Goal: Task Accomplishment & Management: Use online tool/utility

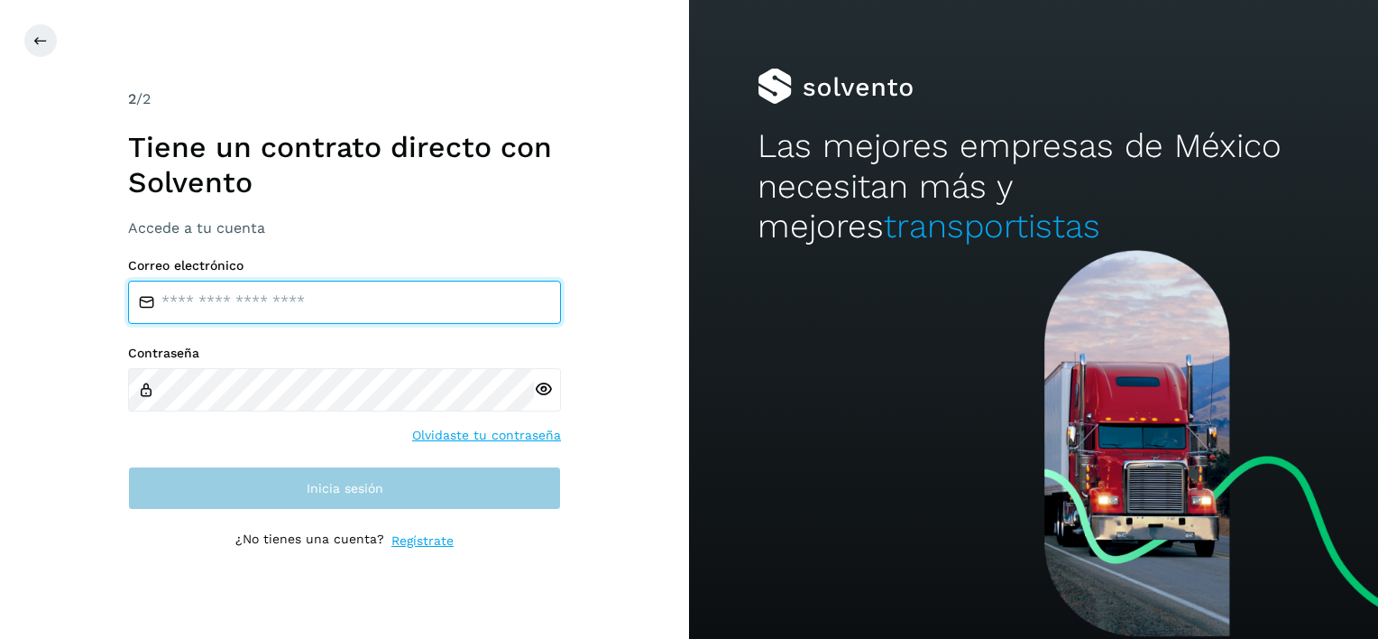
type input "**********"
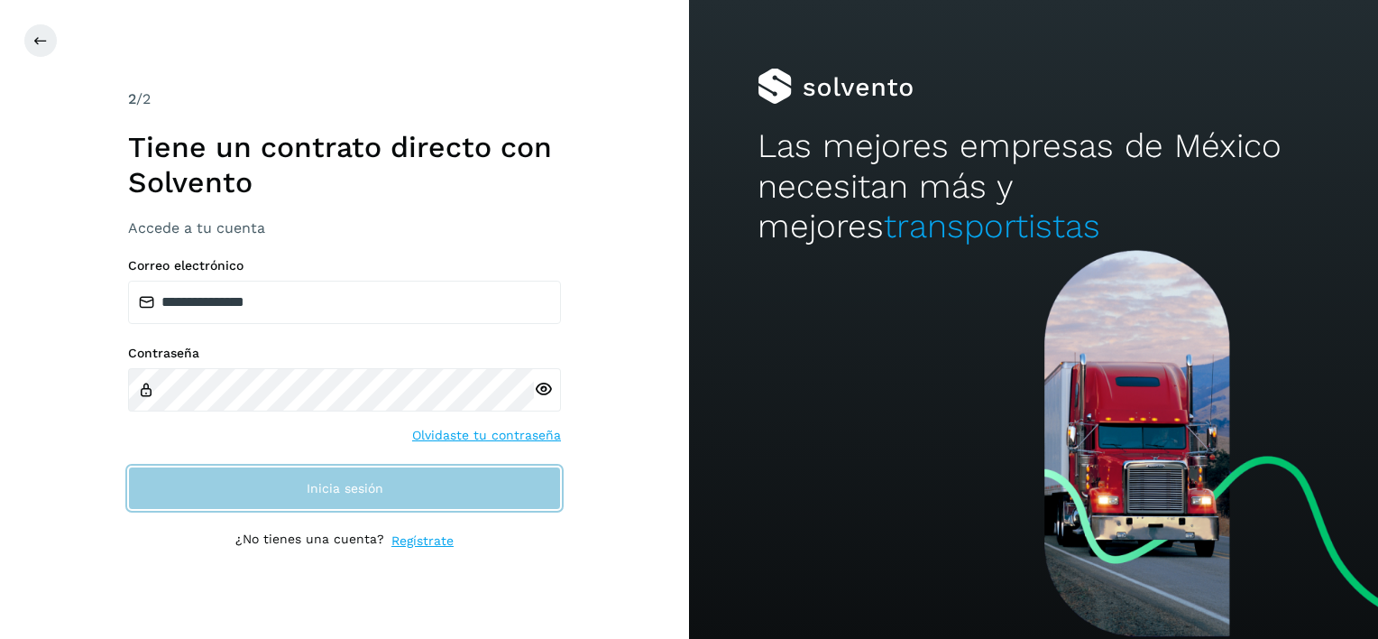
click at [353, 482] on span "Inicia sesión" at bounding box center [345, 488] width 77 height 13
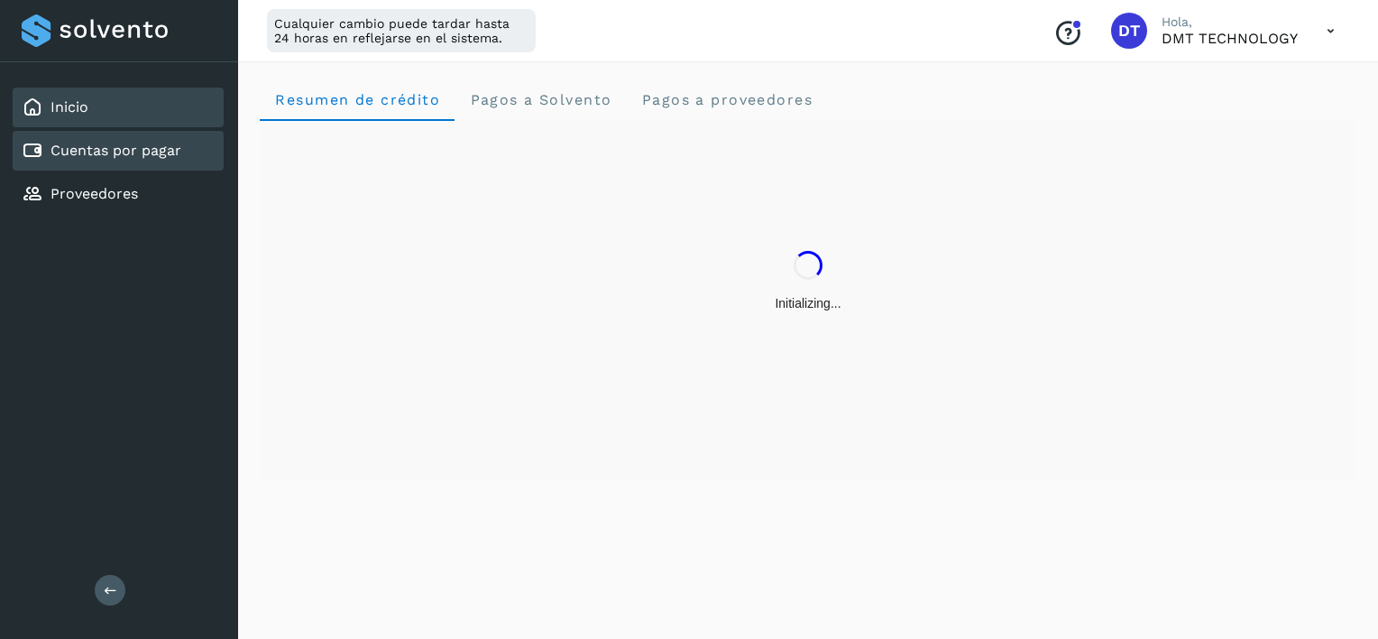
click at [170, 159] on div "Cuentas por pagar" at bounding box center [102, 151] width 160 height 22
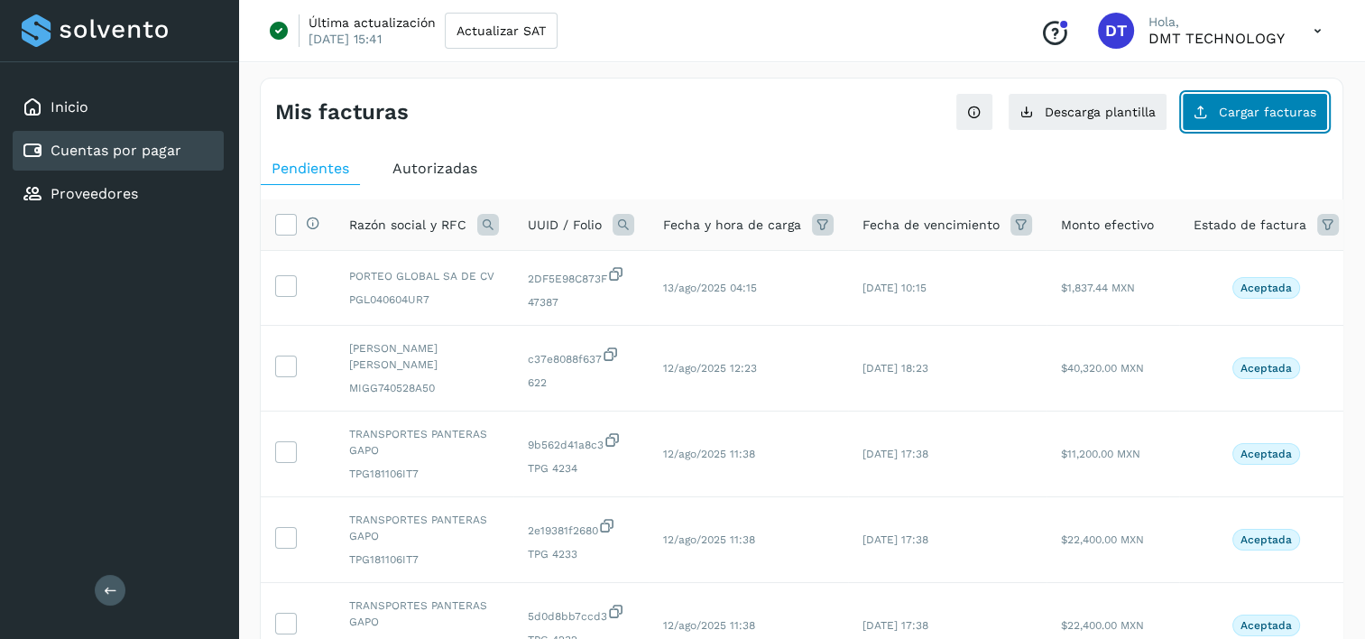
click at [1230, 106] on span "Cargar facturas" at bounding box center [1266, 112] width 97 height 13
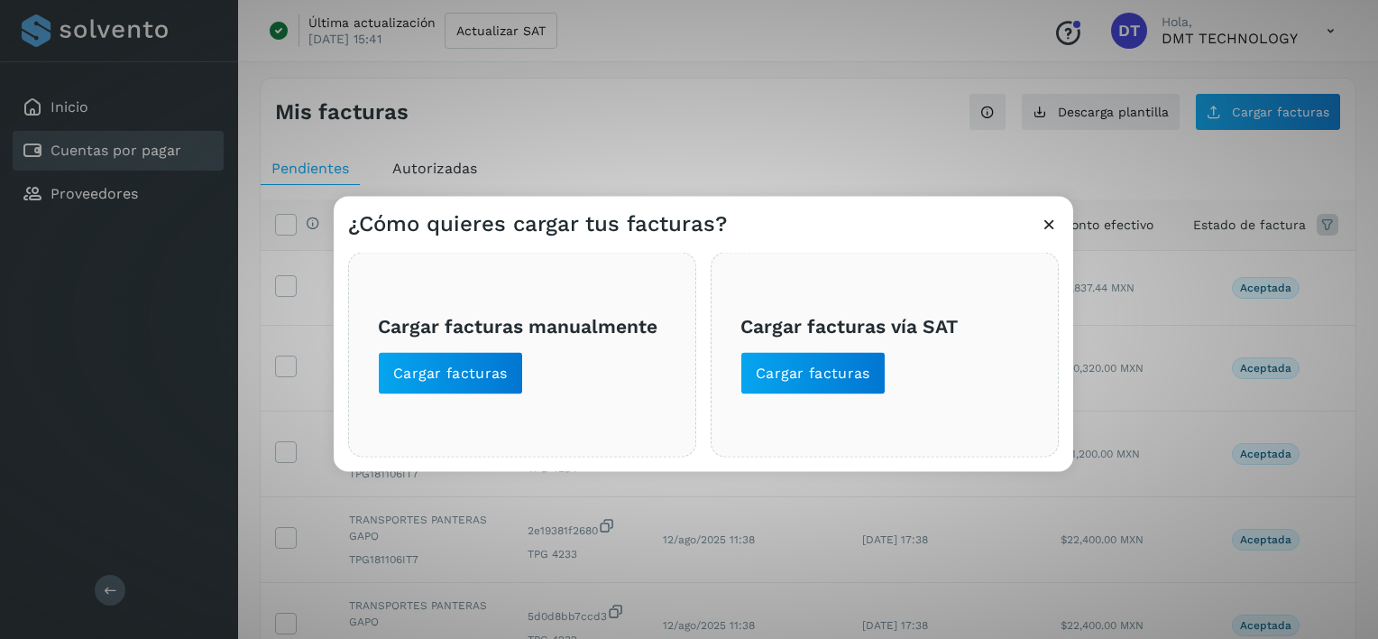
click at [714, 133] on div "¿Cómo quieres cargar tus facturas? Cargar facturas manualmente Cargar facturas …" at bounding box center [689, 319] width 1378 height 639
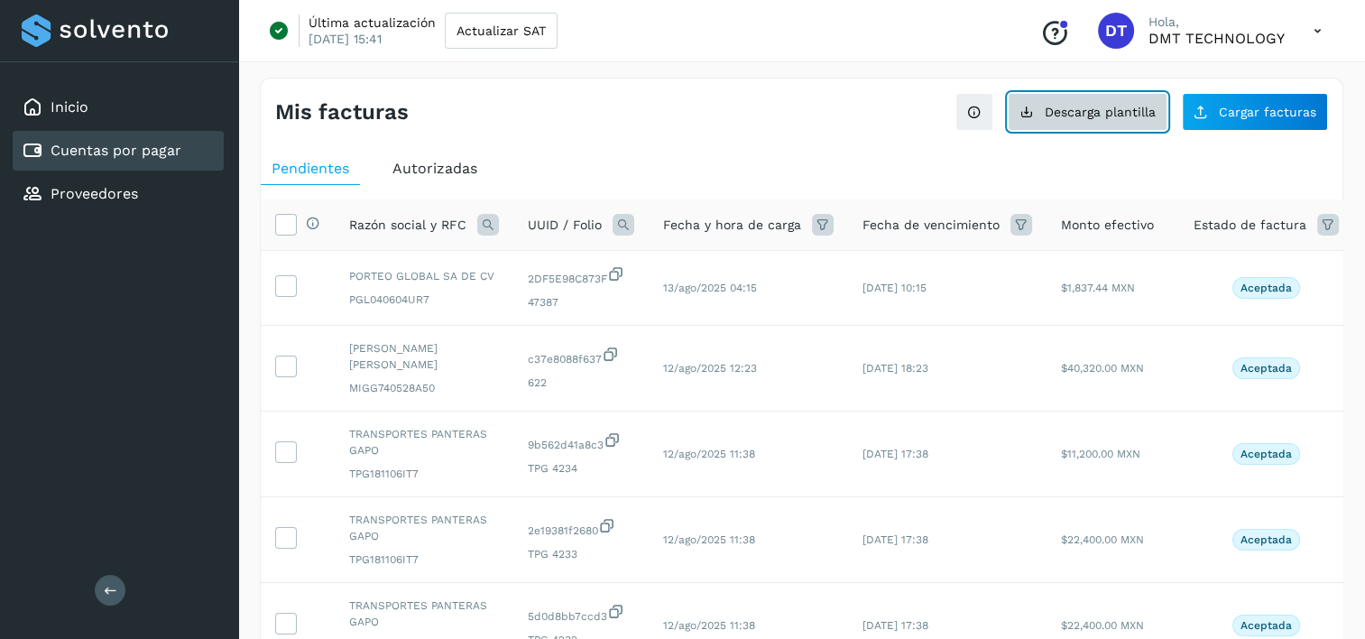
click at [1075, 103] on button "Descarga plantilla" at bounding box center [1087, 112] width 160 height 38
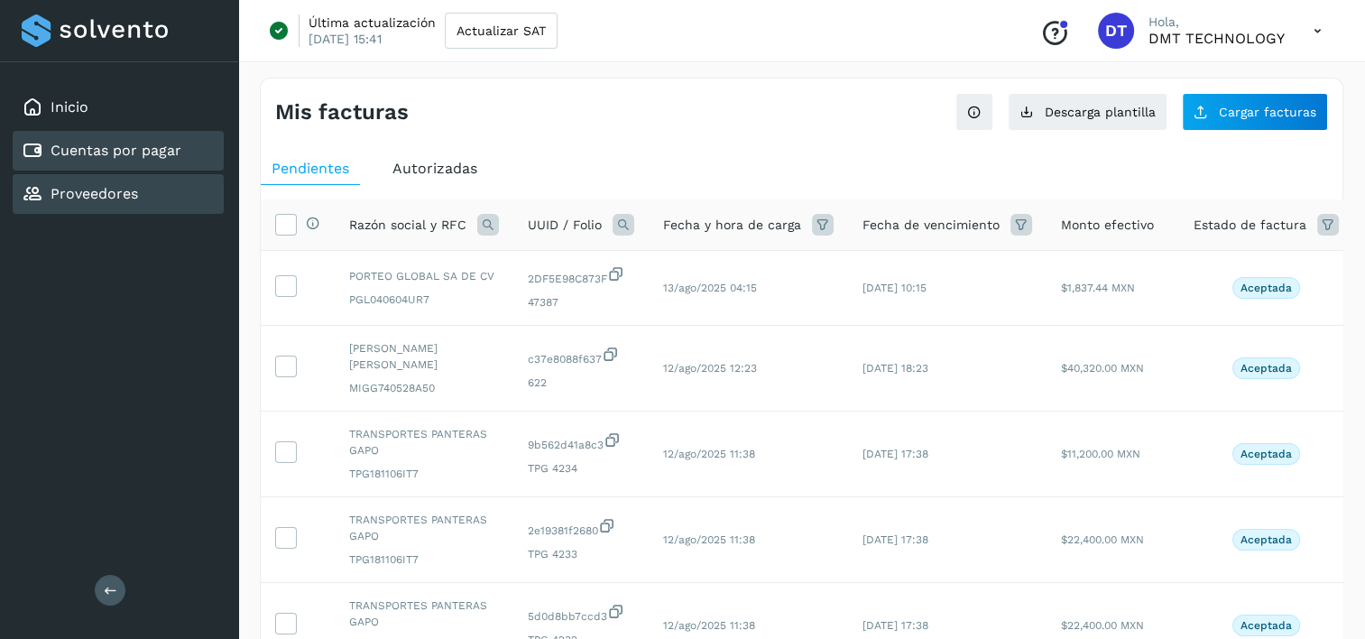
drag, startPoint x: 148, startPoint y: 193, endPoint x: 220, endPoint y: 199, distance: 72.4
click at [148, 195] on div "Proveedores" at bounding box center [118, 194] width 211 height 40
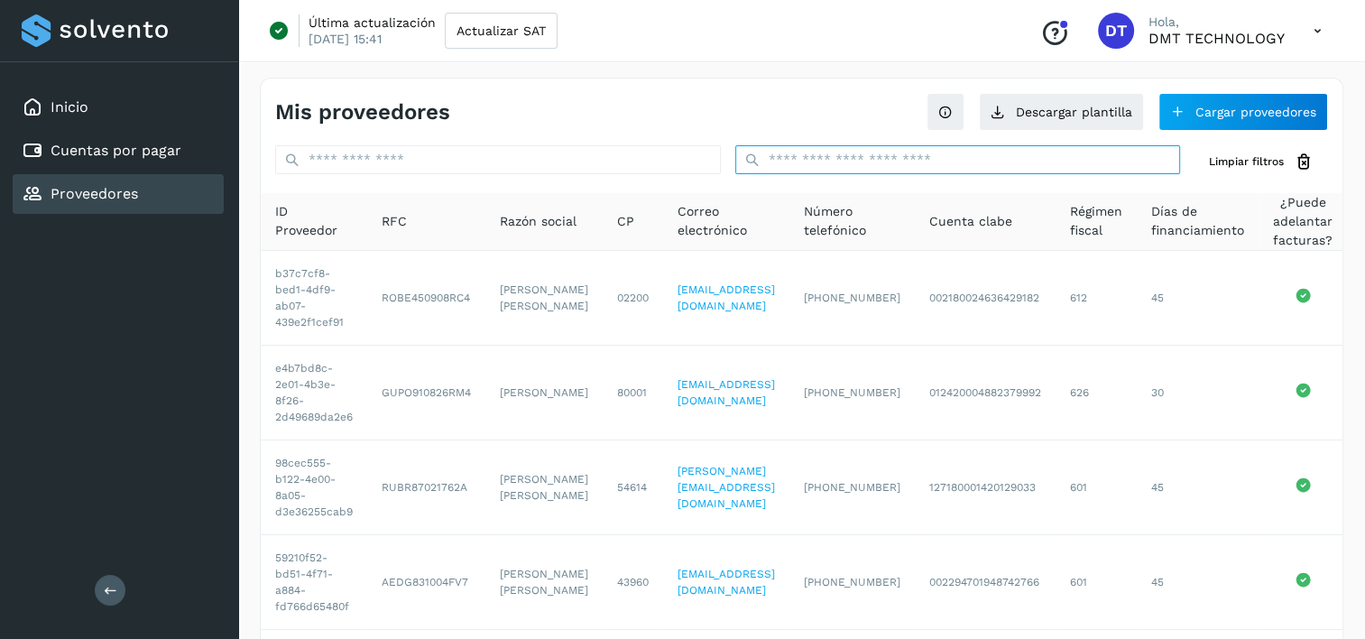
click at [887, 155] on input "text" at bounding box center [958, 159] width 446 height 29
paste input "**********"
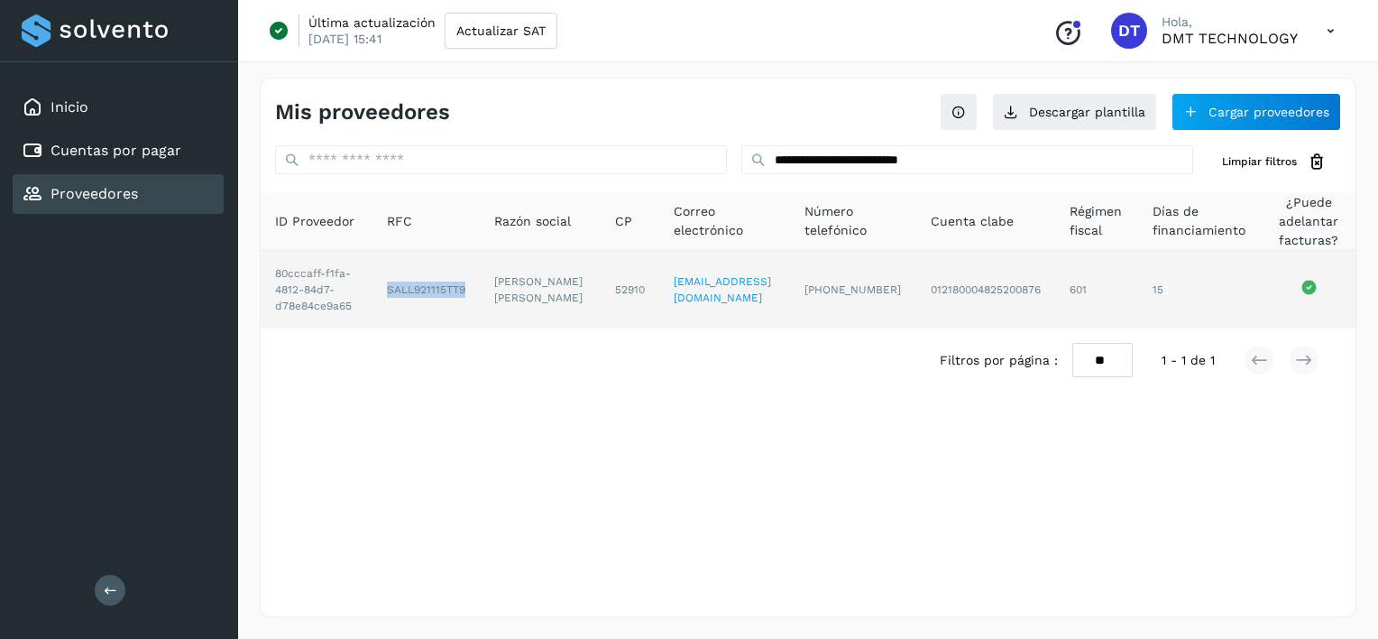
drag, startPoint x: 391, startPoint y: 292, endPoint x: 480, endPoint y: 303, distance: 89.9
click at [480, 303] on td "SALL921115TT9" at bounding box center [541, 290] width 122 height 78
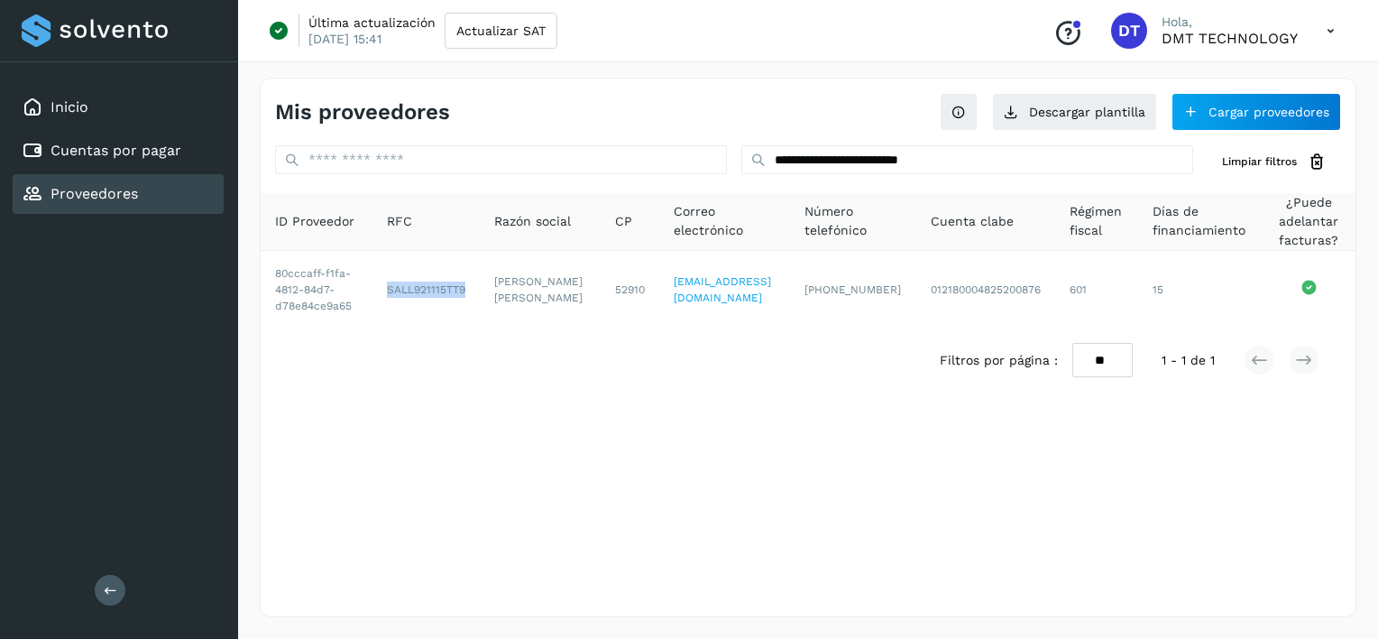
copy td "SALL921115TT9"
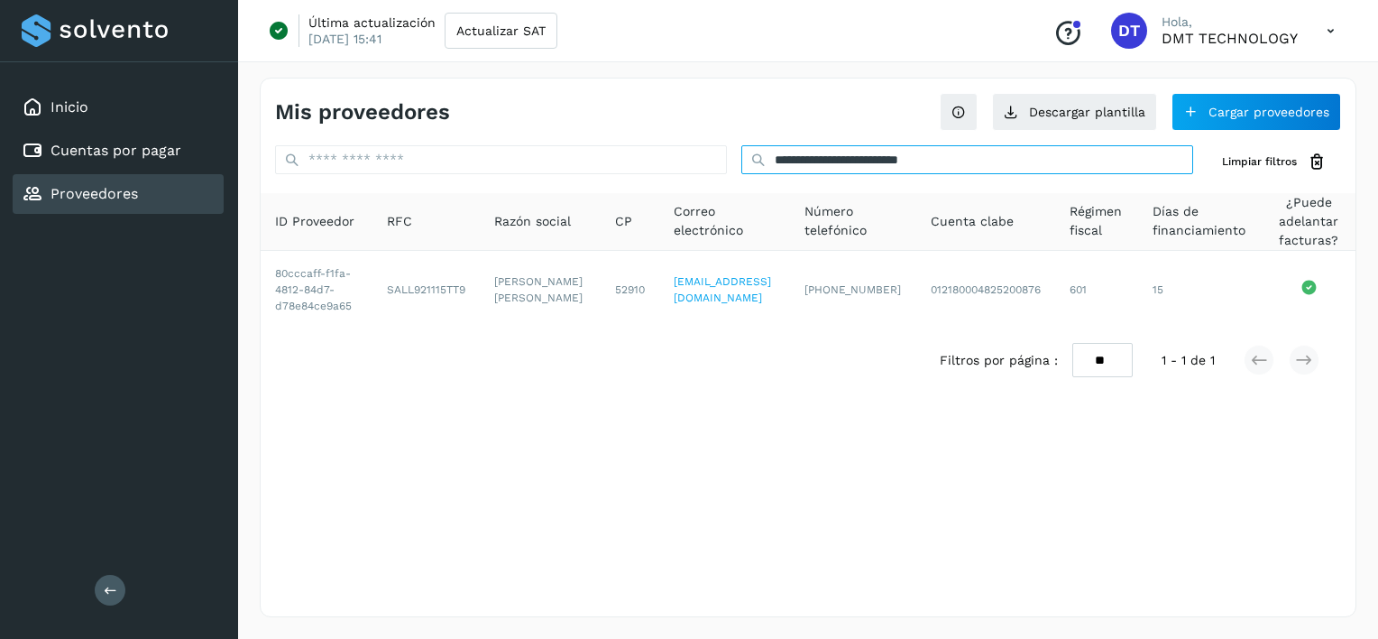
drag, startPoint x: 1000, startPoint y: 159, endPoint x: 582, endPoint y: 159, distance: 418.5
click at [582, 159] on div "**********" at bounding box center [808, 161] width 1095 height 33
paste input "text"
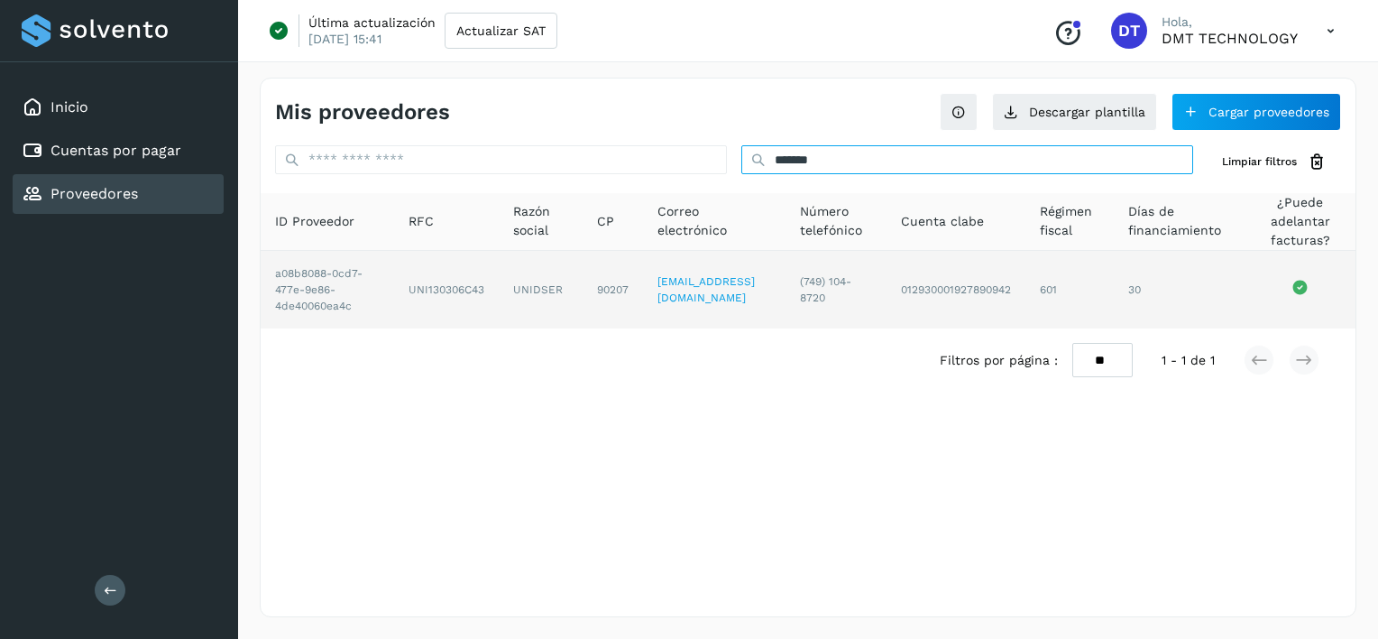
type input "*******"
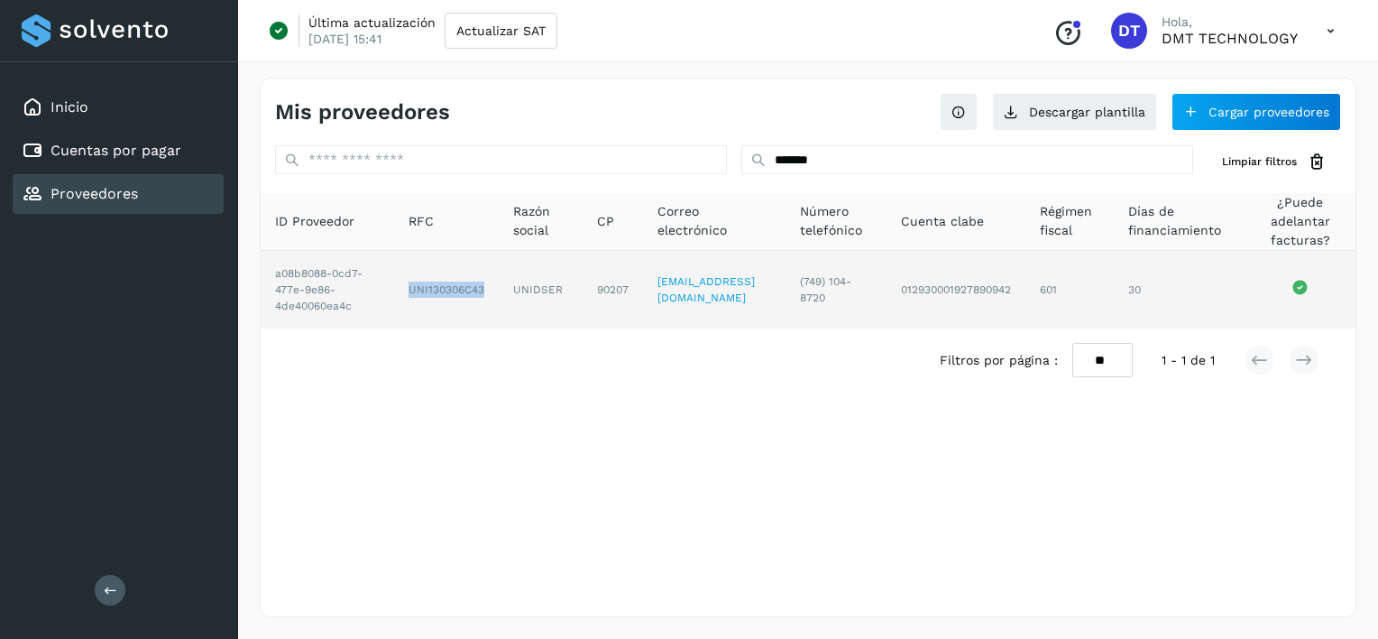
drag, startPoint x: 397, startPoint y: 297, endPoint x: 483, endPoint y: 296, distance: 85.7
click at [499, 296] on td "UNI130306C43" at bounding box center [541, 290] width 84 height 78
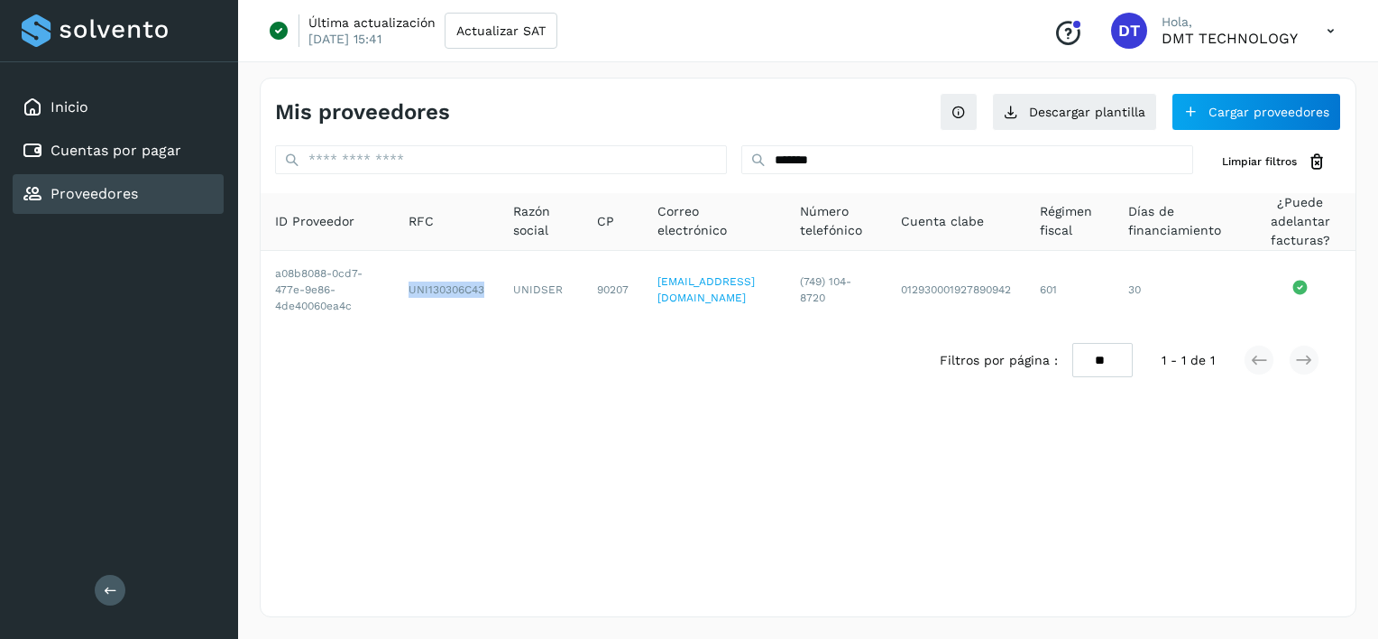
copy td "UNI130306C43"
click at [193, 137] on div "Cuentas por pagar" at bounding box center [118, 151] width 211 height 40
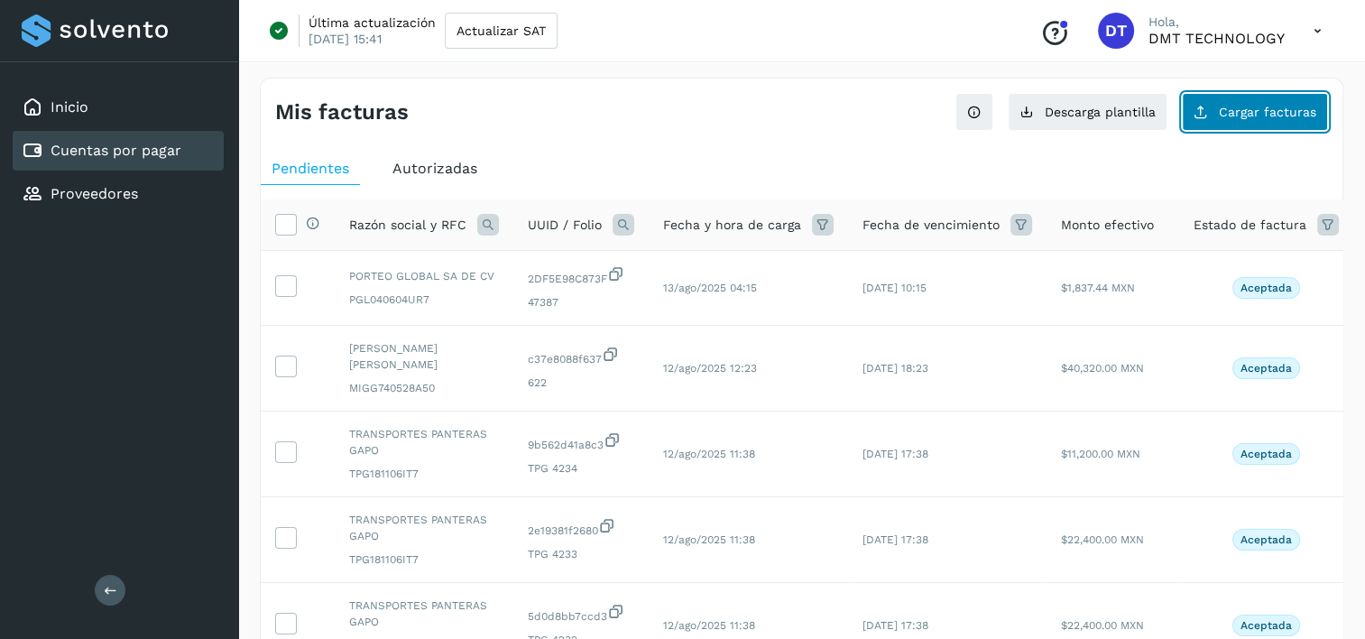
click at [1248, 121] on button "Cargar facturas" at bounding box center [1255, 112] width 146 height 38
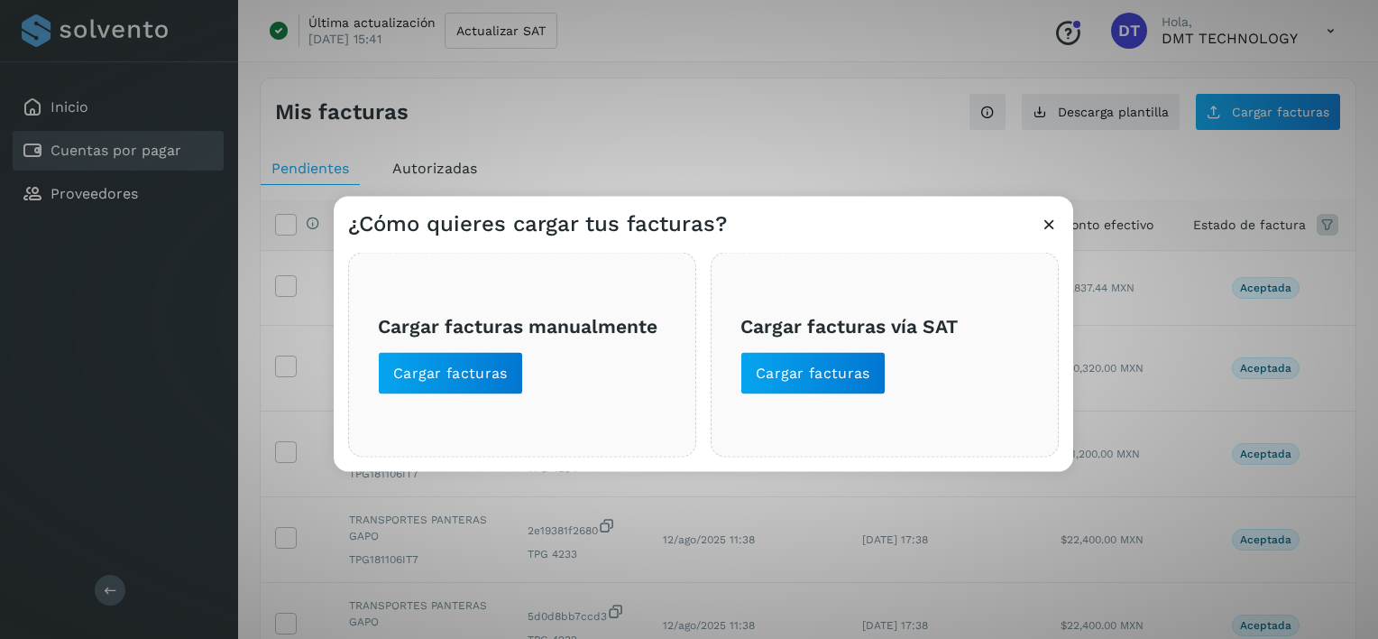
click at [522, 370] on span "Cargar facturas manualmente Cargar facturas" at bounding box center [522, 354] width 289 height 80
click at [495, 364] on span "Cargar facturas" at bounding box center [450, 373] width 115 height 20
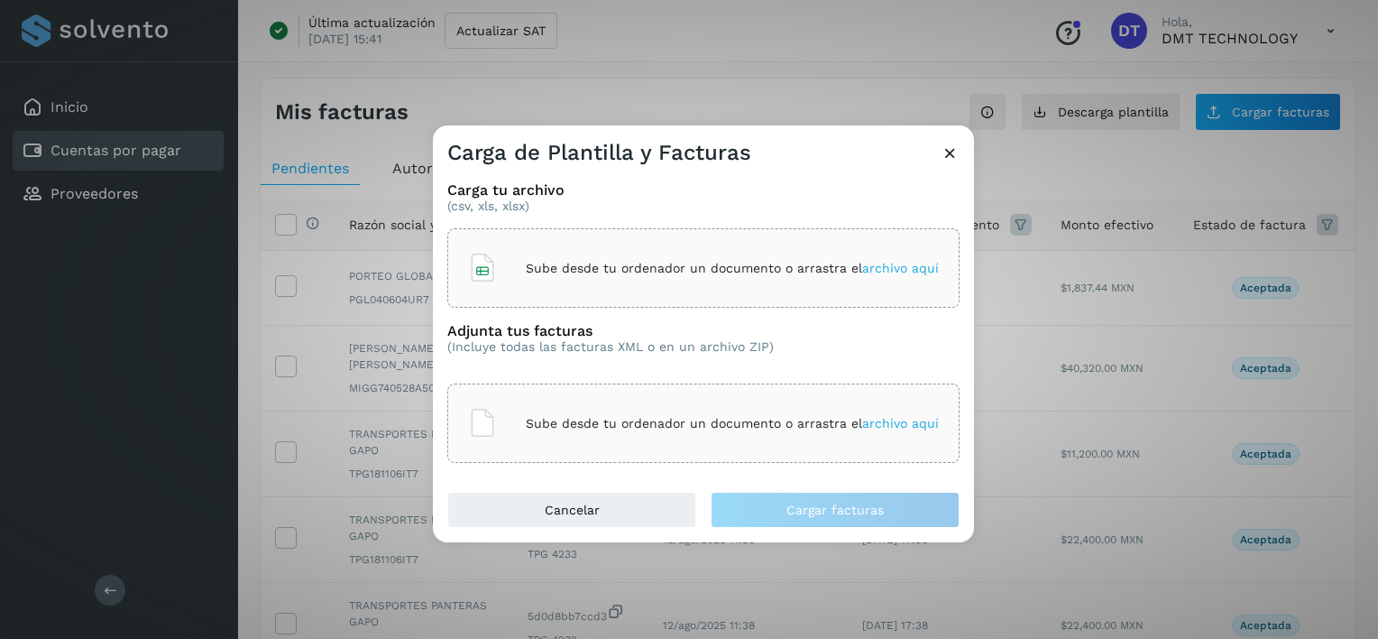
click at [574, 258] on div "Sube desde tu ordenador un documento o arrastra el archivo aquí" at bounding box center [703, 268] width 471 height 49
click at [639, 425] on p "Sube desde tu ordenador un documento o arrastra el archivo aquí" at bounding box center [732, 423] width 413 height 15
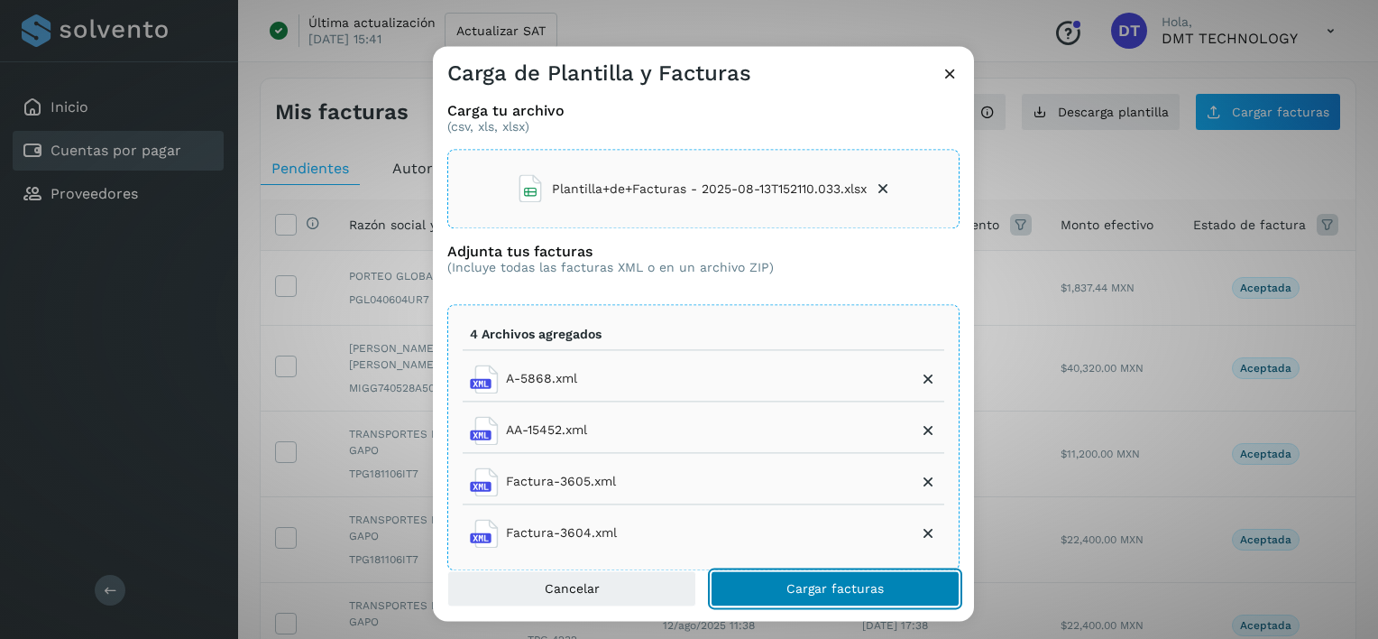
click at [909, 581] on button "Cargar facturas" at bounding box center [835, 589] width 249 height 36
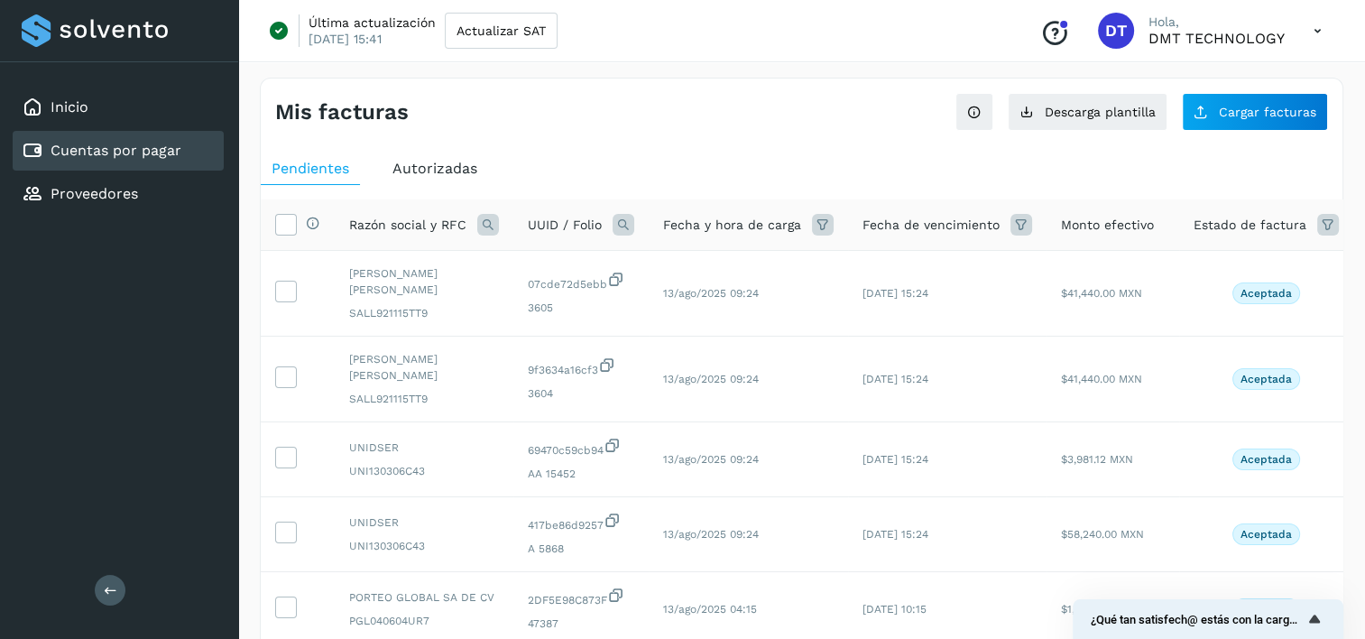
click at [610, 227] on div "UUID / Folio" at bounding box center [581, 225] width 106 height 22
click at [614, 227] on icon at bounding box center [623, 225] width 22 height 22
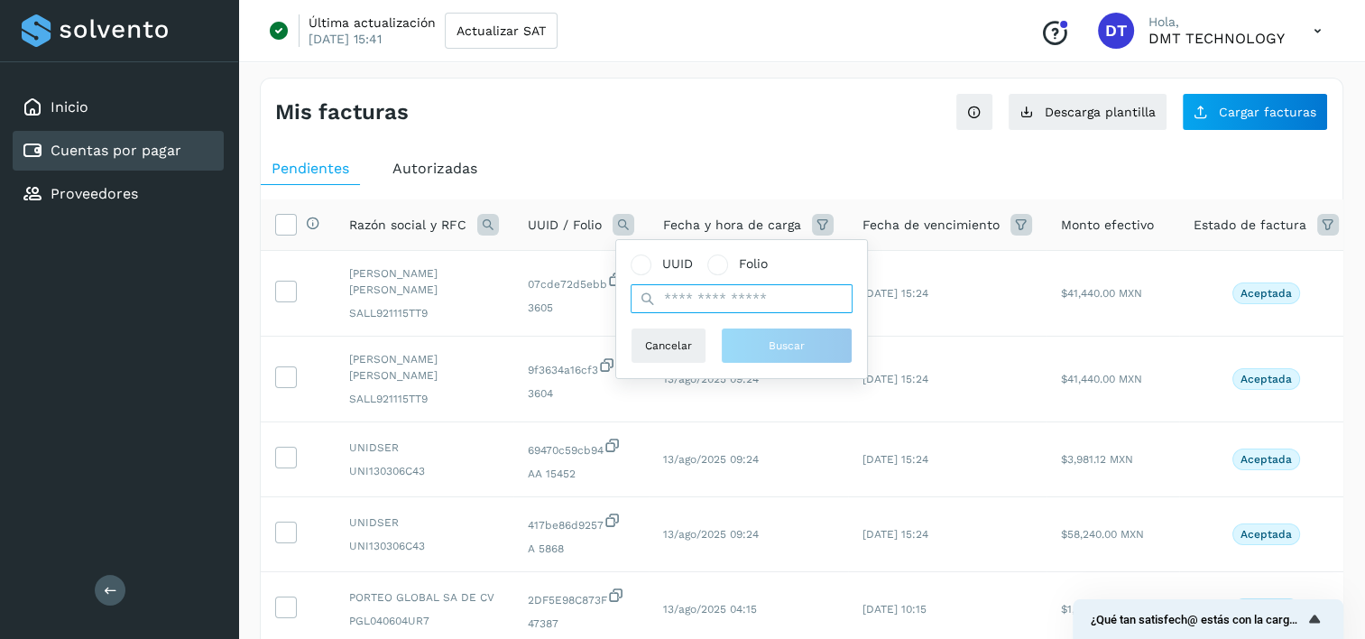
click at [701, 304] on input "text" at bounding box center [741, 298] width 222 height 29
paste input "**********"
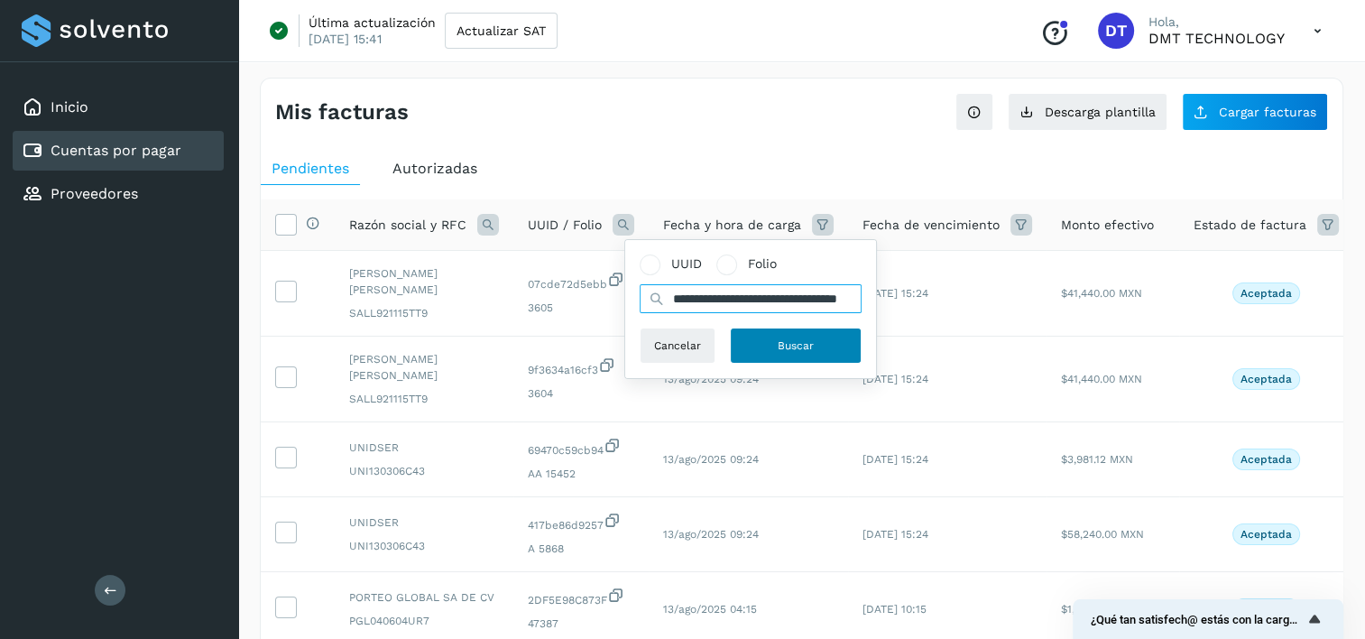
type input "**********"
click at [815, 354] on button "Buscar" at bounding box center [796, 345] width 132 height 36
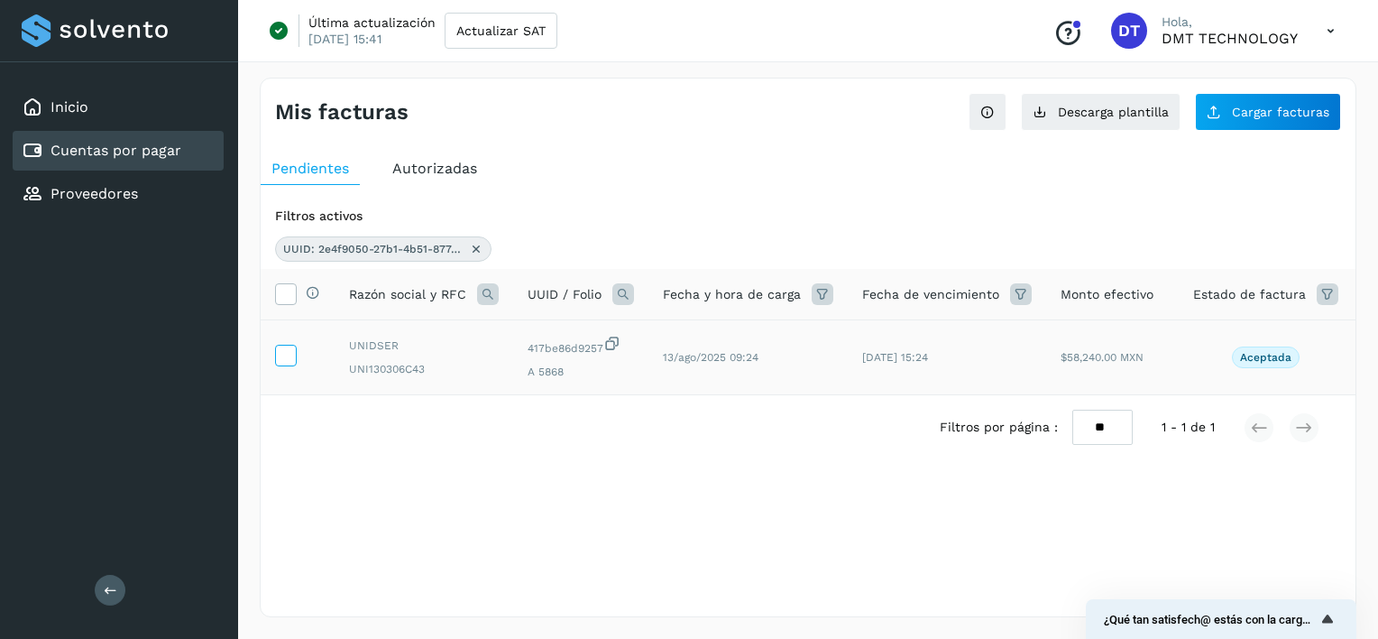
click at [294, 358] on label at bounding box center [286, 356] width 22 height 22
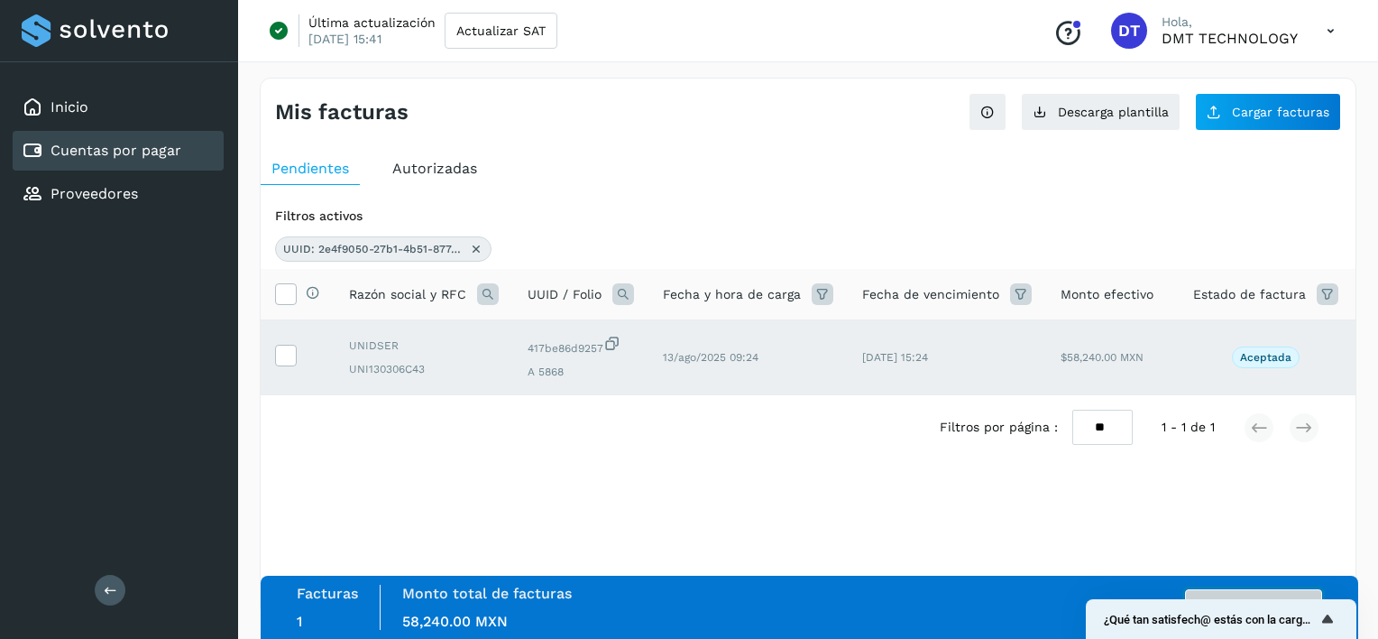
click at [1229, 591] on button "Autorizar facturas" at bounding box center [1253, 607] width 137 height 36
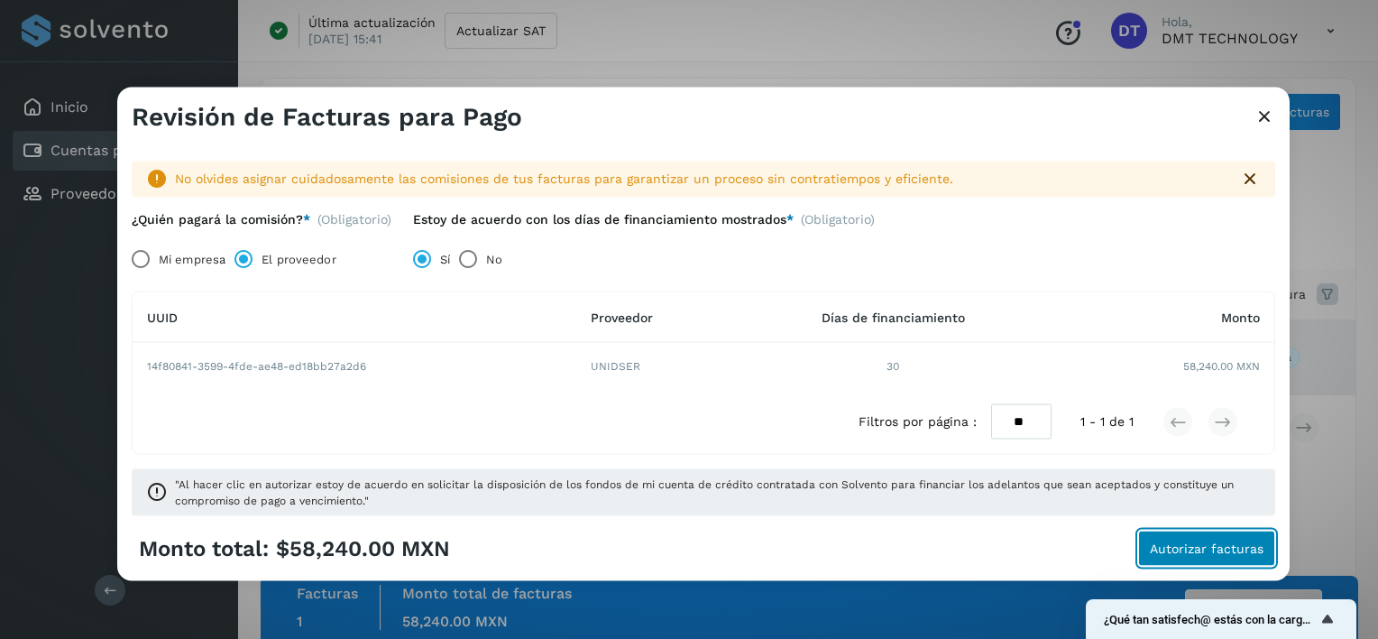
click at [1208, 541] on span "Autorizar facturas" at bounding box center [1207, 547] width 114 height 13
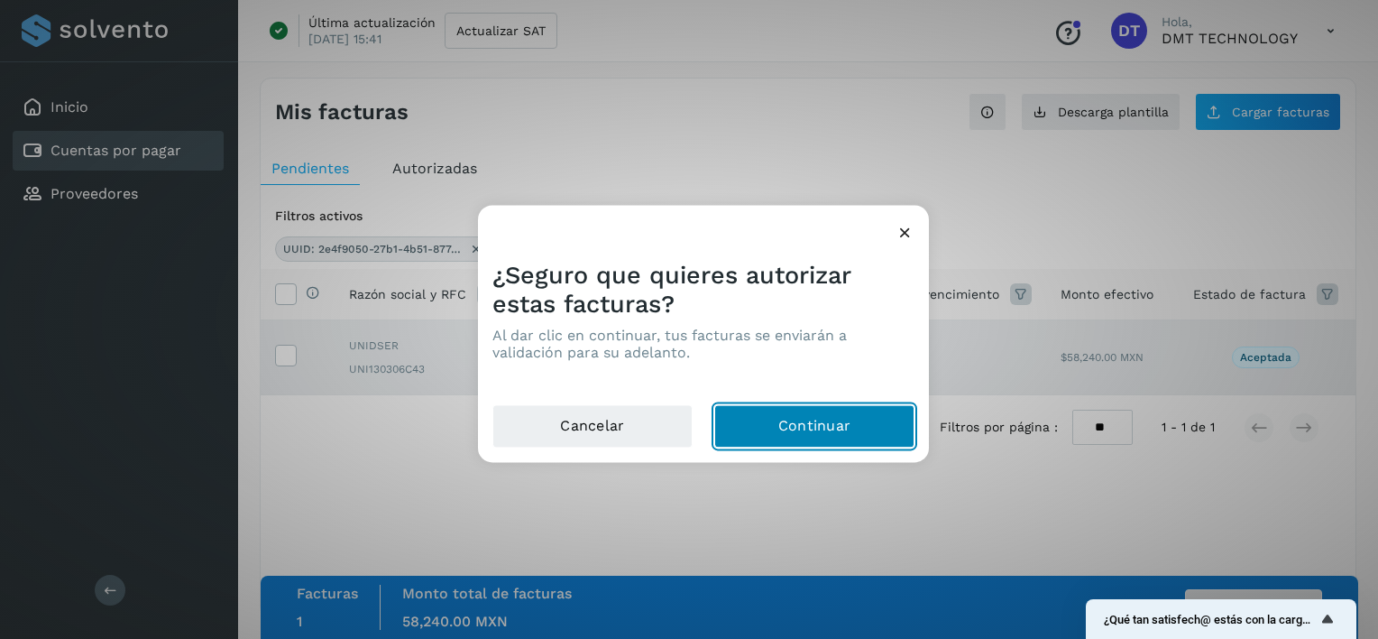
click at [795, 427] on button "Continuar" at bounding box center [814, 426] width 200 height 43
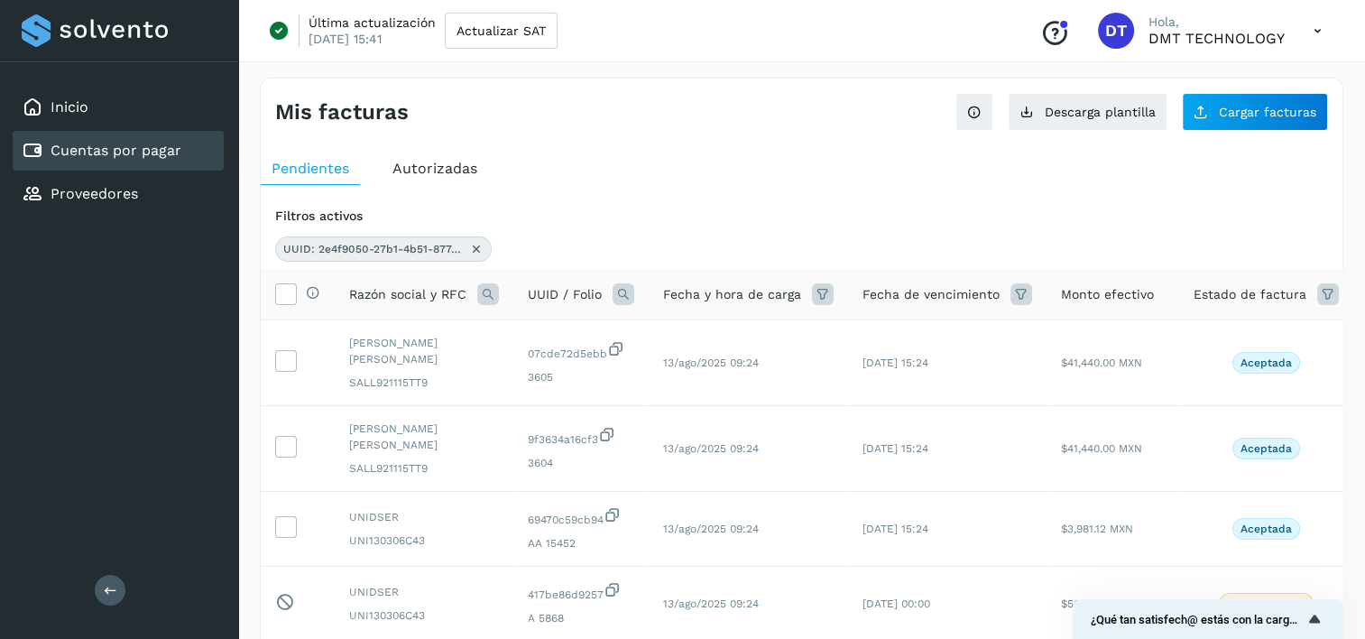
click at [616, 300] on icon at bounding box center [623, 294] width 22 height 22
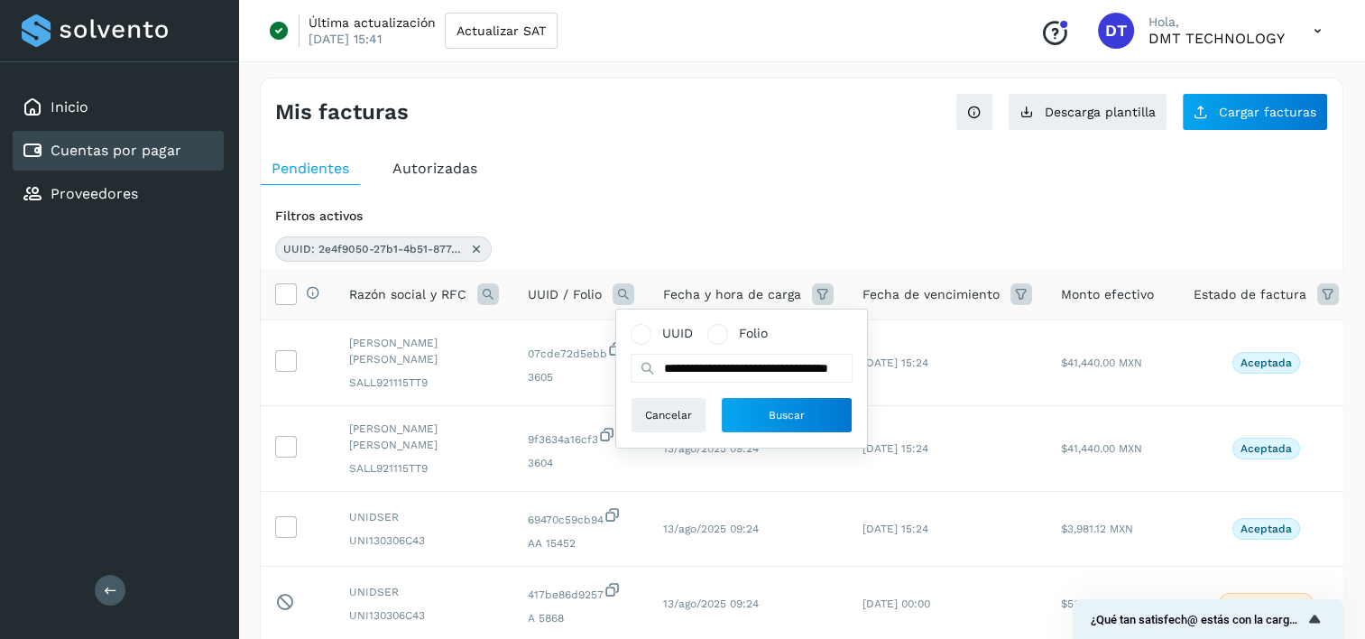
click at [476, 244] on icon at bounding box center [476, 249] width 14 height 14
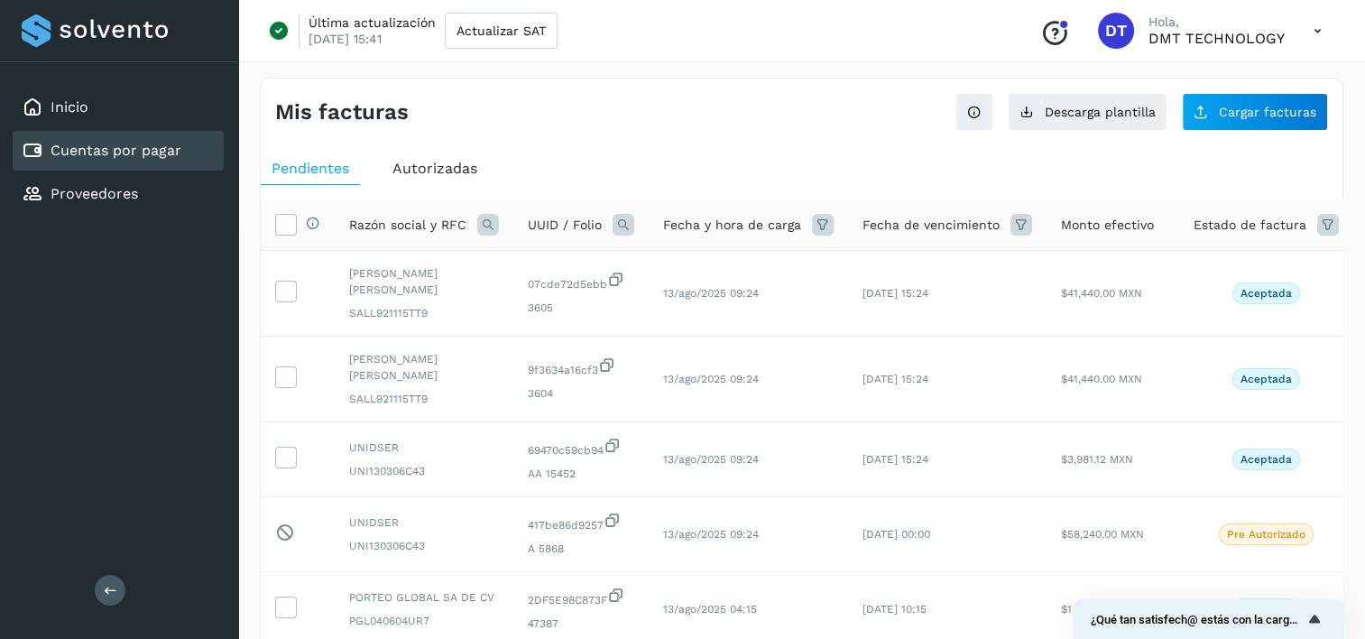
click at [610, 229] on div "UUID / Folio" at bounding box center [581, 225] width 106 height 22
click at [622, 216] on icon at bounding box center [623, 225] width 22 height 22
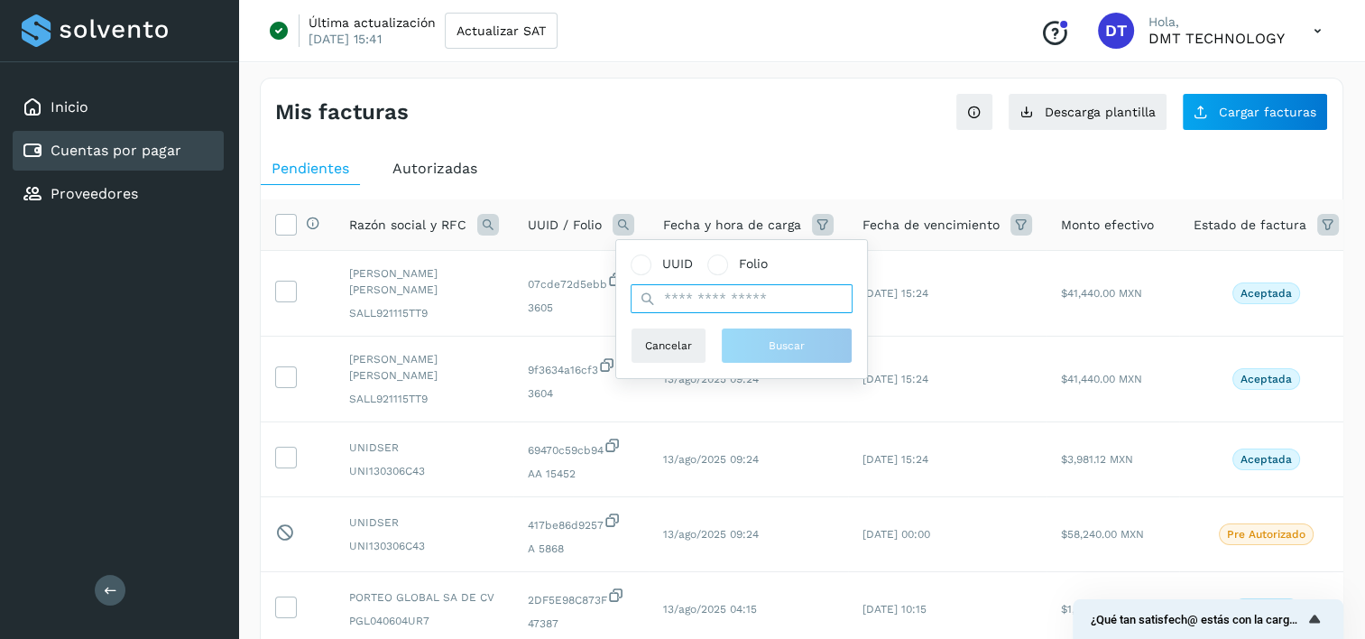
click at [701, 305] on input "text" at bounding box center [741, 298] width 222 height 29
paste input "**********"
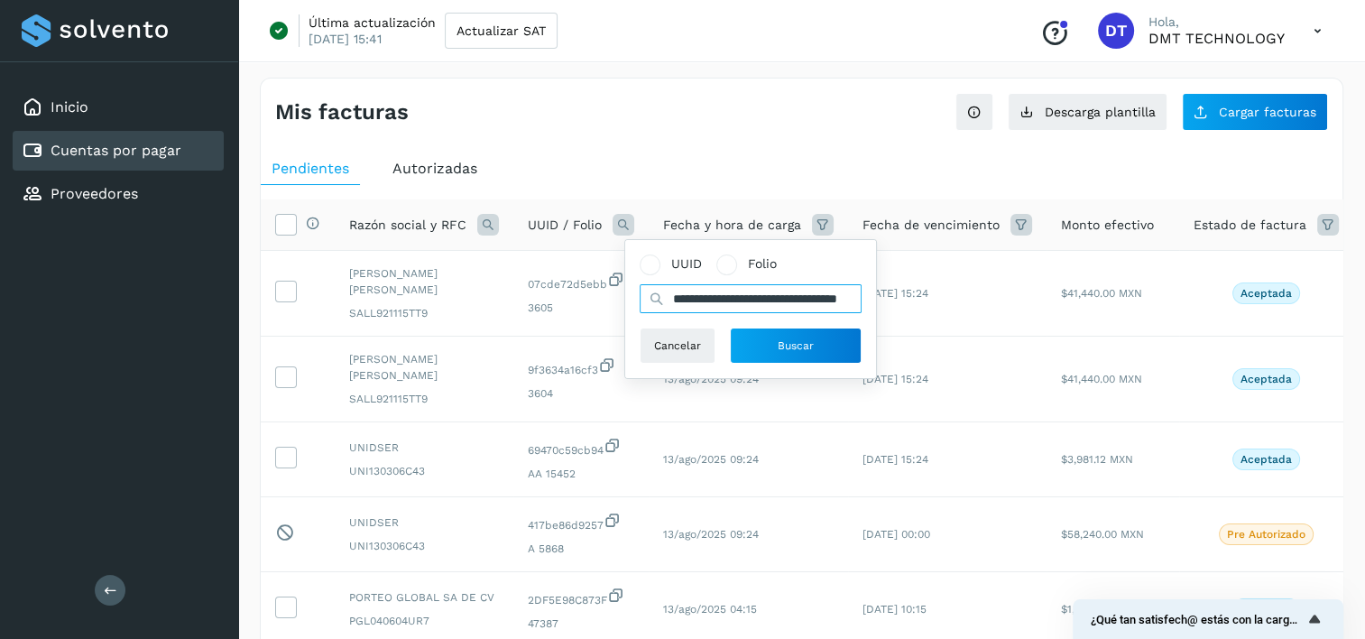
scroll to position [0, 89]
type input "**********"
click at [784, 352] on span "Buscar" at bounding box center [795, 345] width 36 height 16
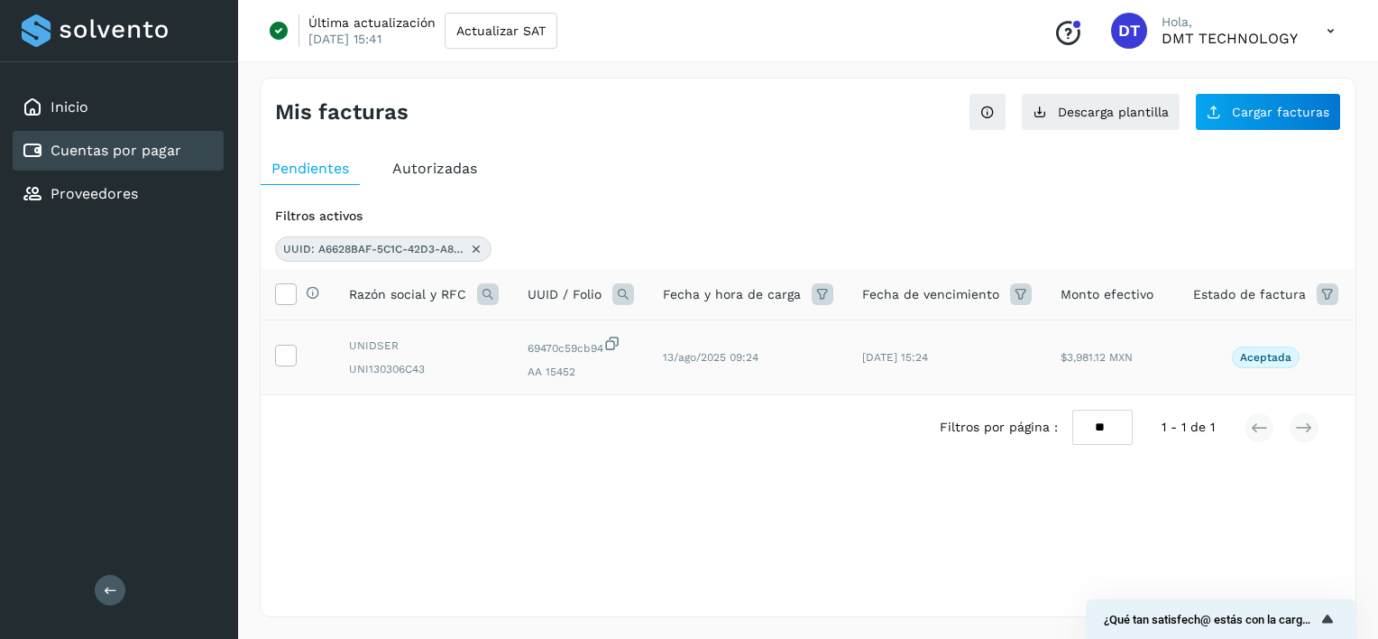
drag, startPoint x: 296, startPoint y: 354, endPoint x: 417, endPoint y: 354, distance: 120.9
click at [295, 355] on td at bounding box center [298, 357] width 74 height 75
click at [287, 357] on icon at bounding box center [285, 354] width 19 height 19
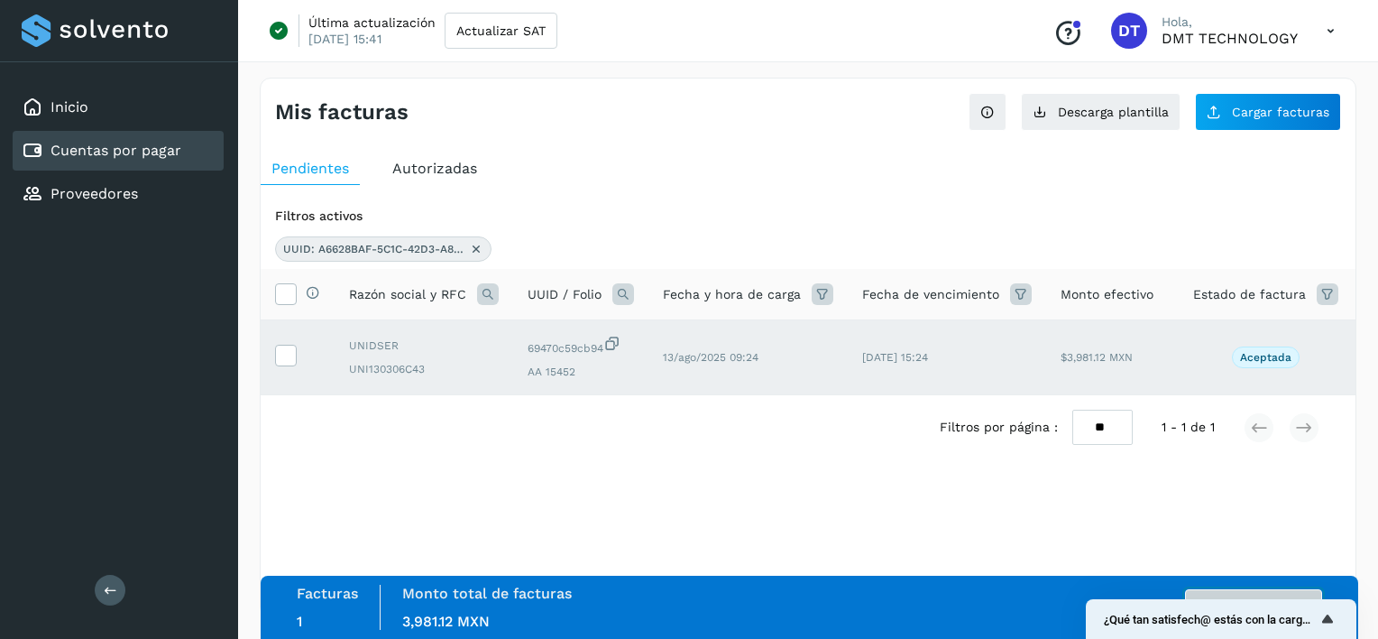
click at [1263, 595] on button "Autorizar facturas" at bounding box center [1253, 607] width 137 height 36
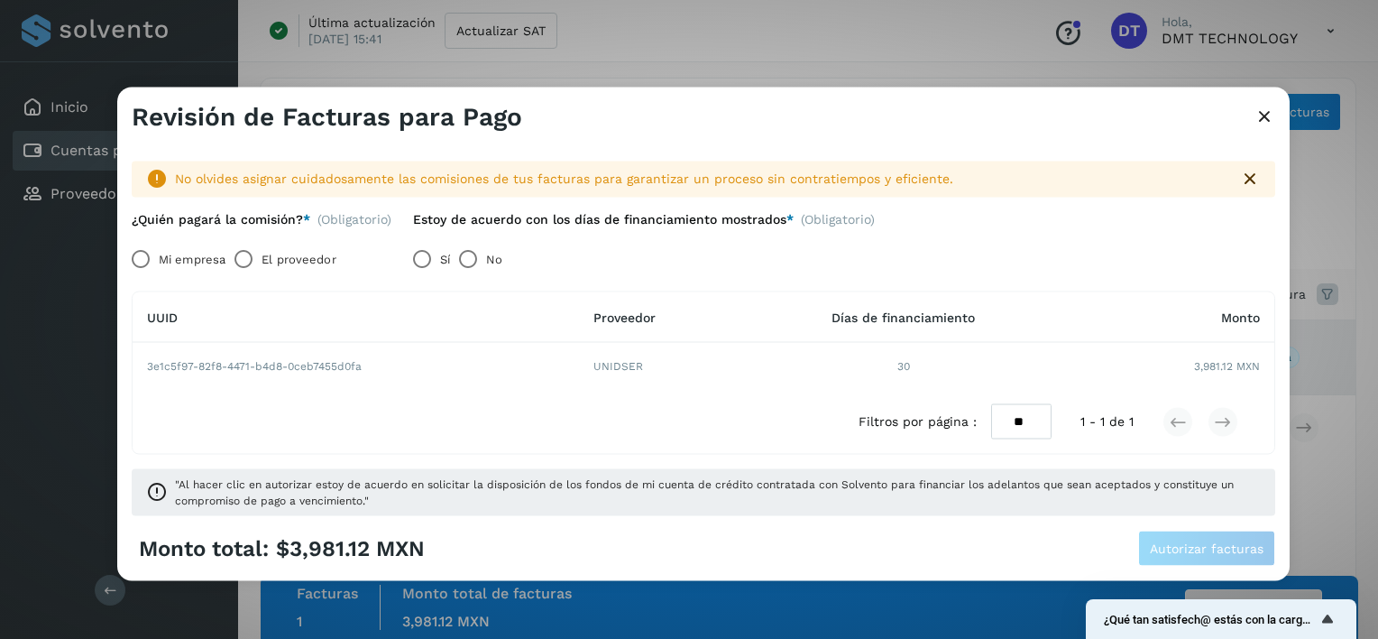
click at [286, 254] on label "El proveedor" at bounding box center [299, 259] width 74 height 36
click at [1219, 536] on button "Autorizar facturas" at bounding box center [1206, 547] width 137 height 36
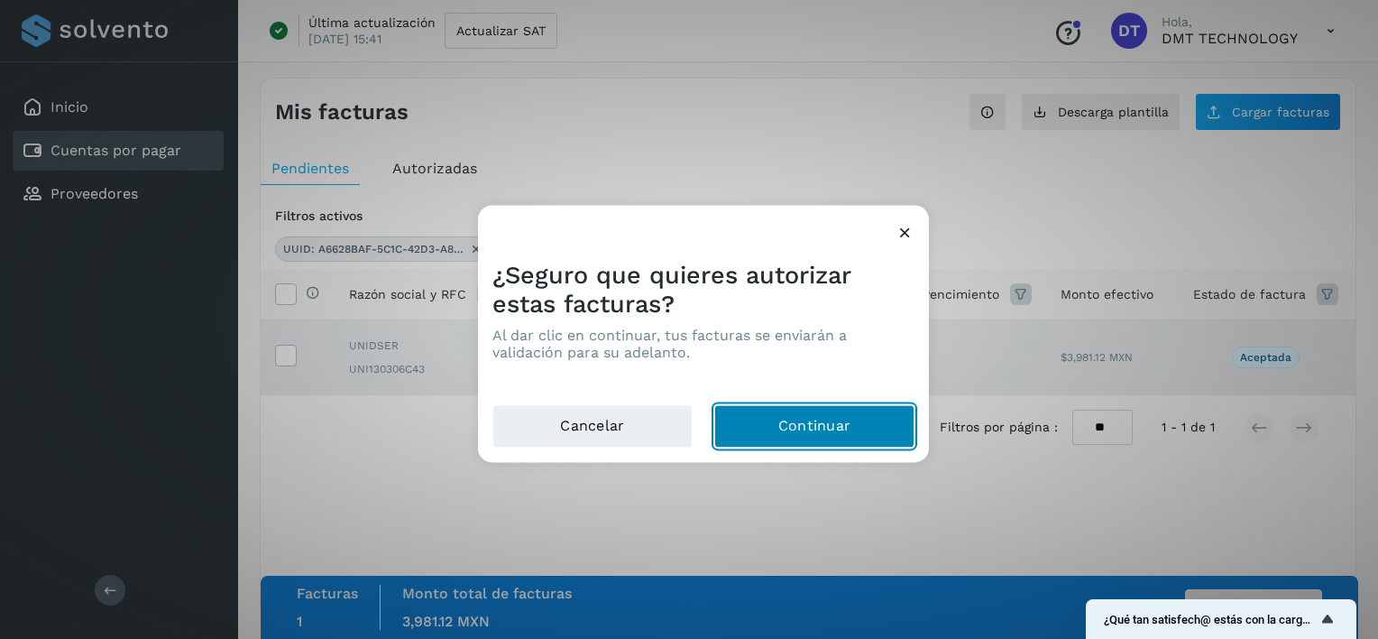
click at [803, 428] on button "Continuar" at bounding box center [814, 426] width 200 height 43
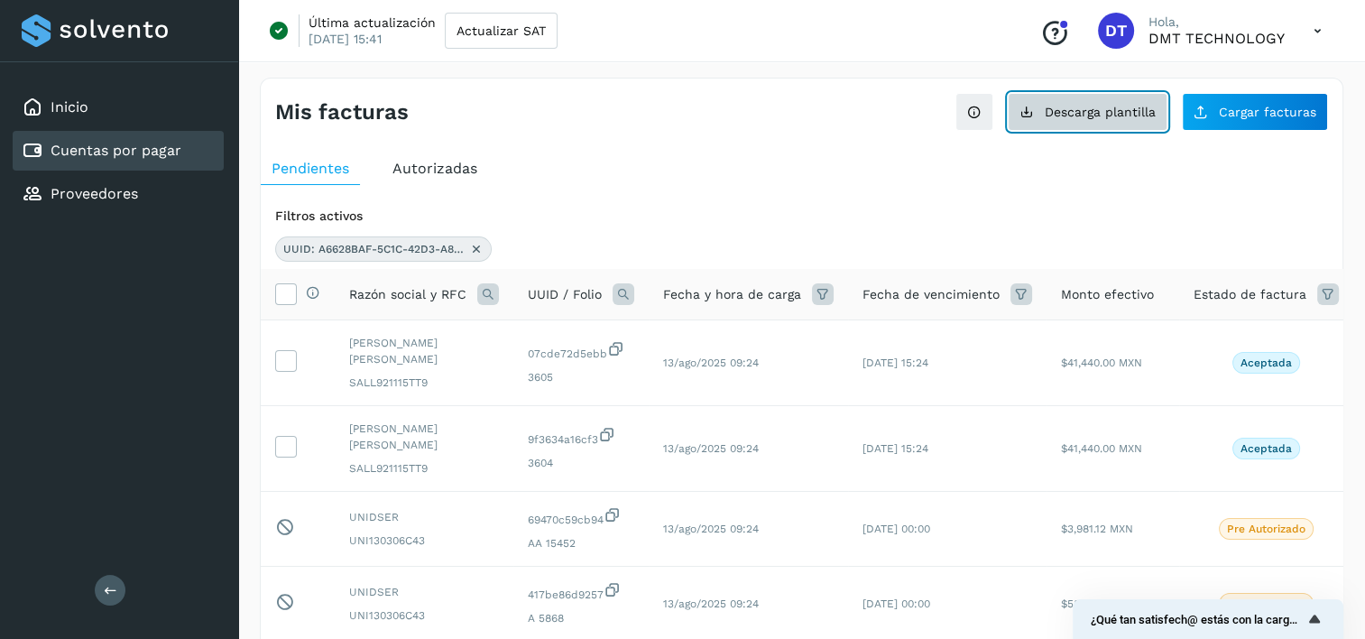
click at [1084, 114] on span "Descarga plantilla" at bounding box center [1099, 112] width 111 height 13
click at [170, 160] on div "Cuentas por pagar" at bounding box center [118, 151] width 211 height 40
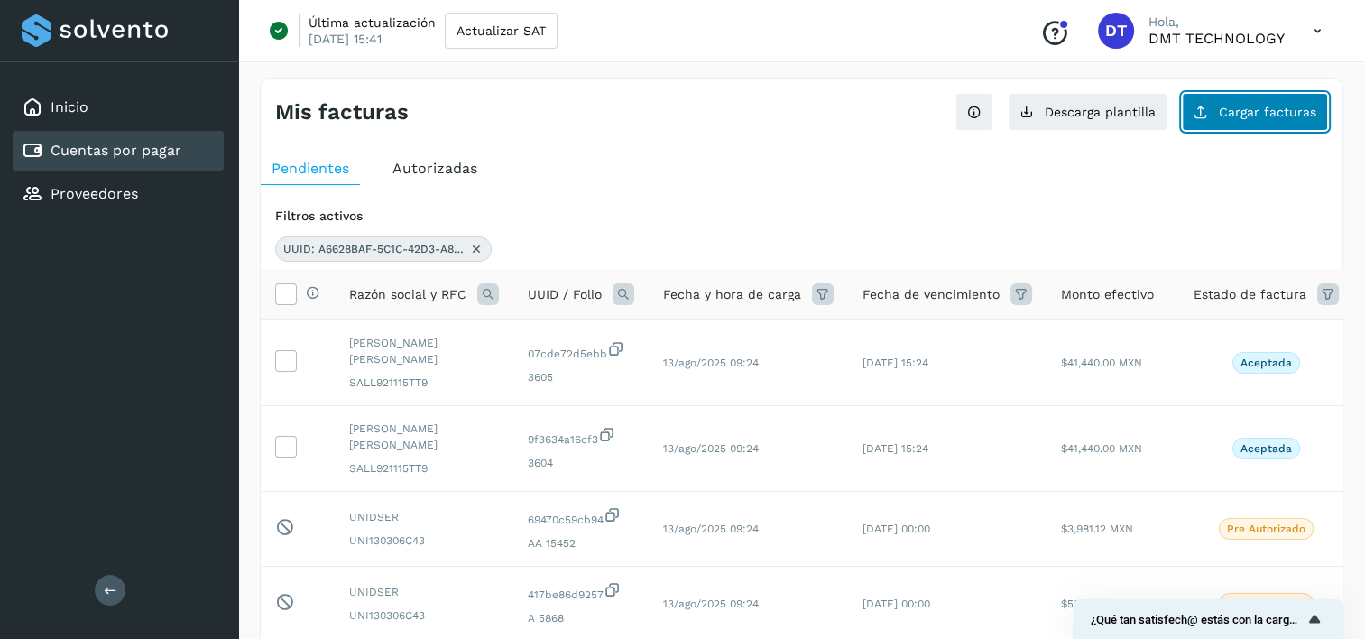
click at [1279, 126] on button "Cargar facturas" at bounding box center [1255, 112] width 146 height 38
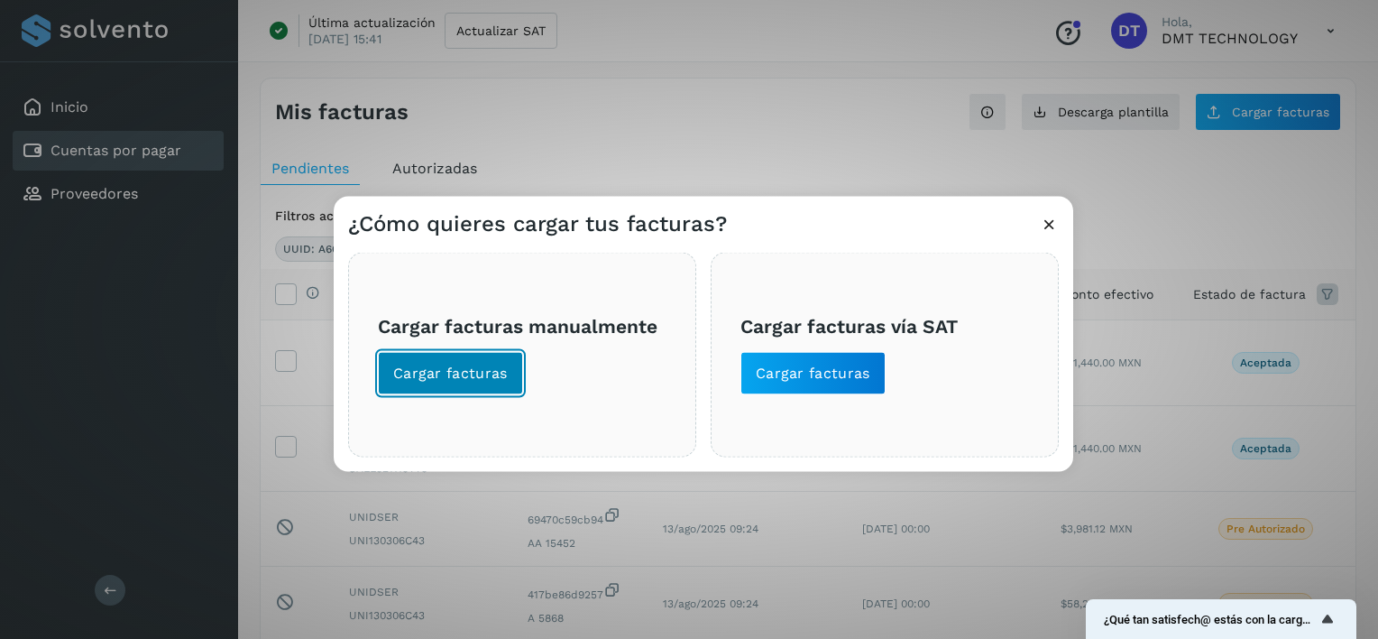
click at [451, 386] on button "Cargar facturas" at bounding box center [450, 373] width 145 height 43
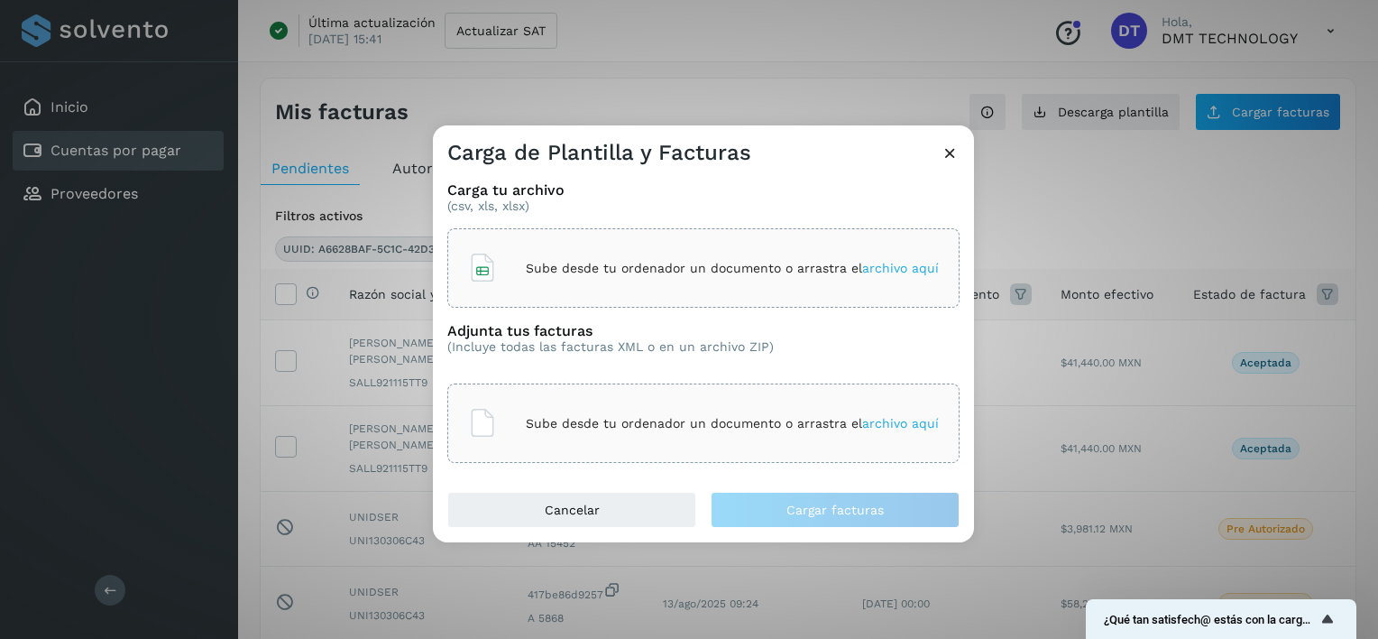
click at [547, 257] on div "Sube desde tu ordenador un documento o arrastra el archivo aquí" at bounding box center [703, 268] width 471 height 49
click at [652, 414] on div "Sube desde tu ordenador un documento o arrastra el archivo aquí" at bounding box center [703, 423] width 471 height 49
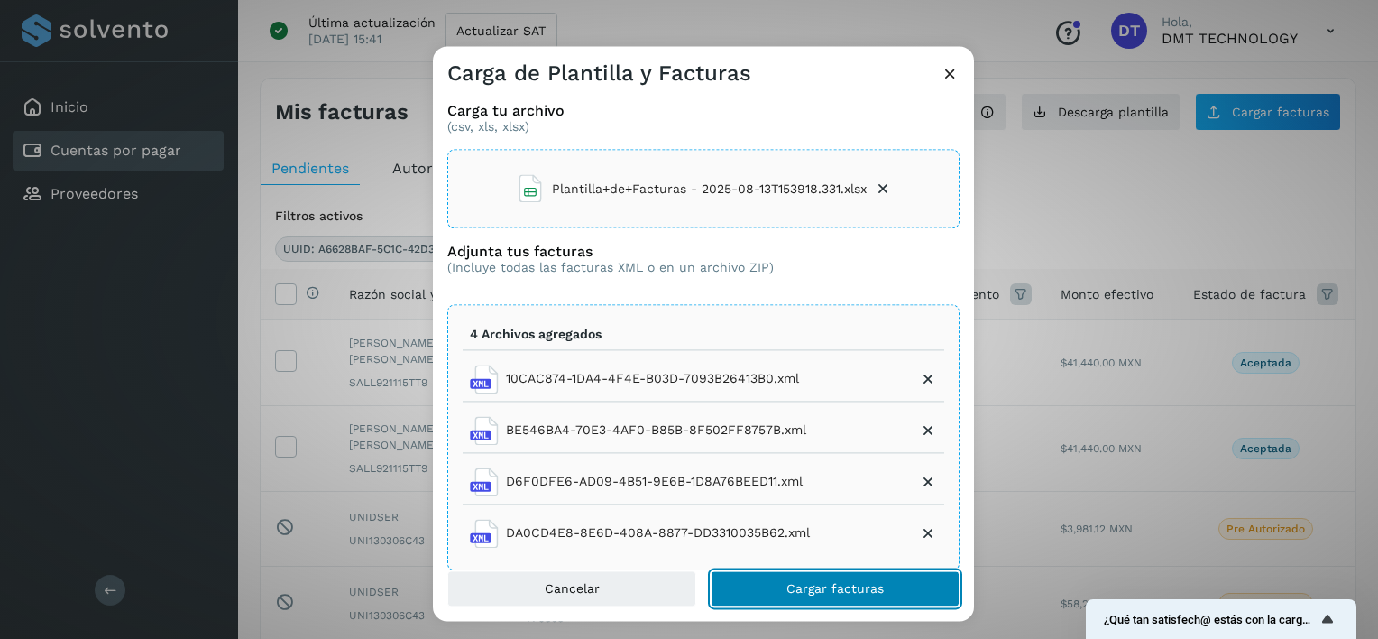
click at [792, 587] on span "Cargar facturas" at bounding box center [834, 589] width 97 height 13
